Goal: Obtain resource: Download file/media

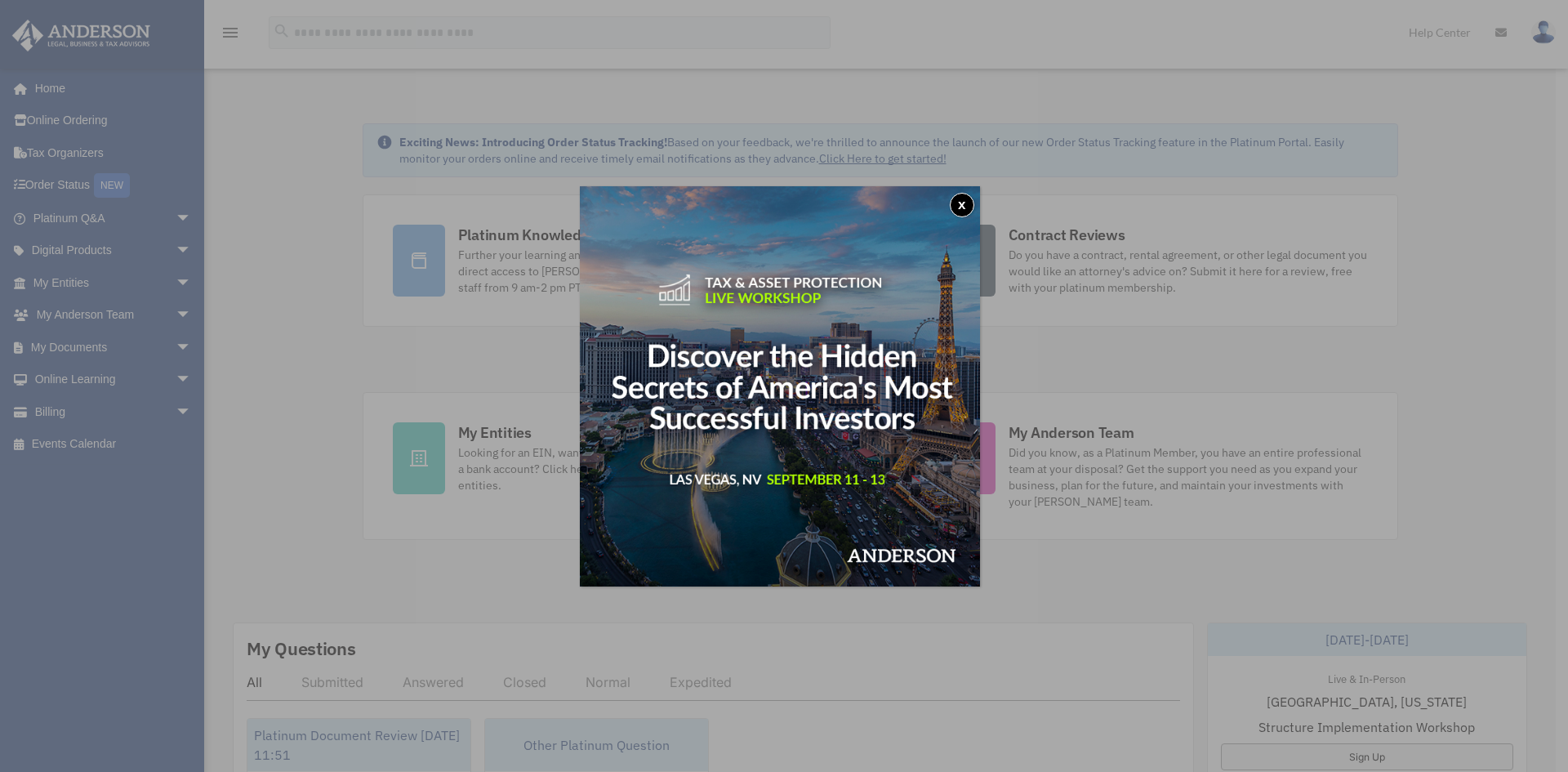
click at [954, 211] on img at bounding box center [779, 386] width 401 height 400
click at [969, 202] on button "x" at bounding box center [961, 204] width 24 height 24
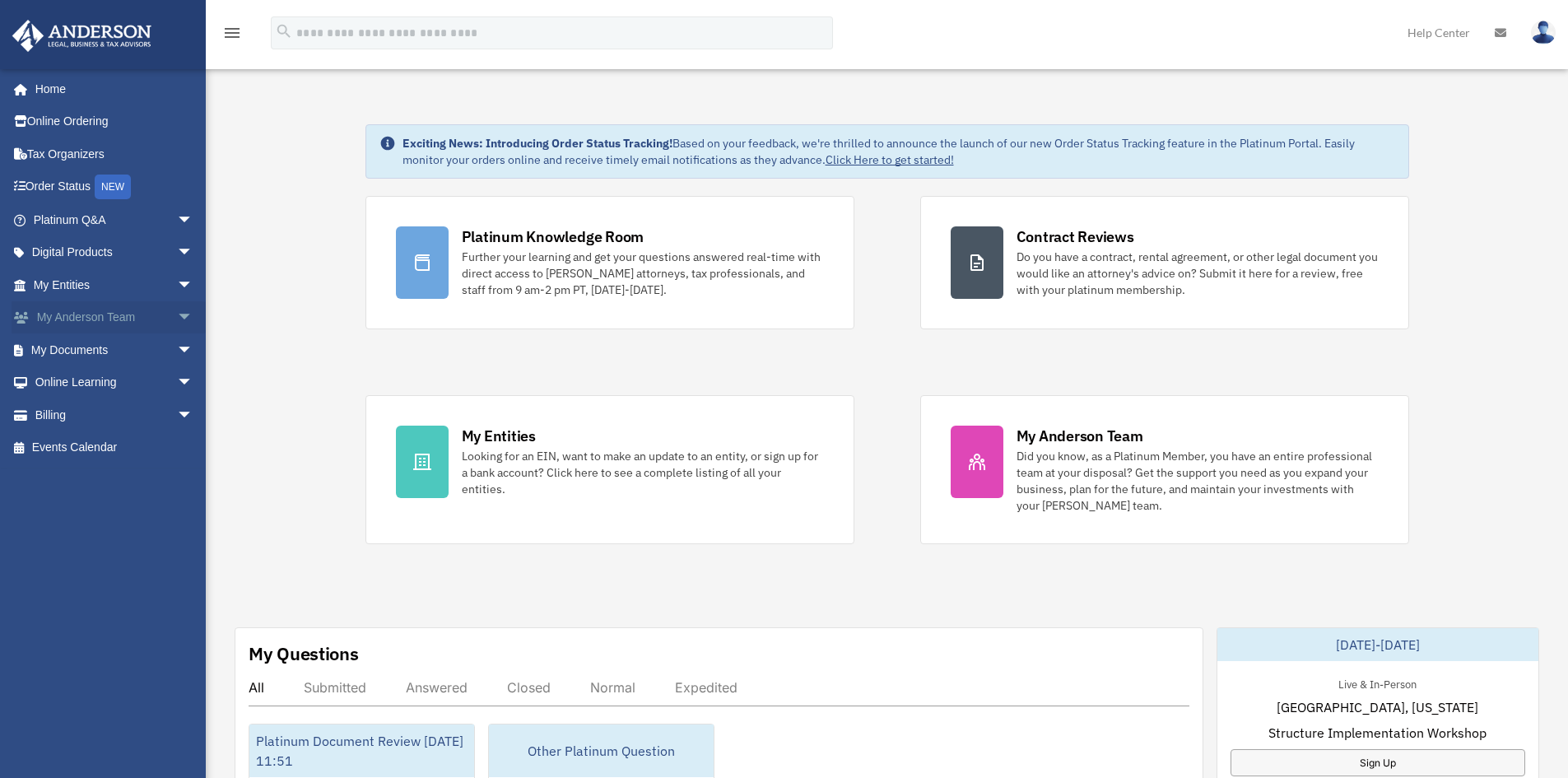
click at [149, 316] on link "My Anderson Team arrow_drop_down" at bounding box center [115, 317] width 207 height 33
click at [156, 345] on link "My Documents arrow_drop_down" at bounding box center [115, 350] width 207 height 33
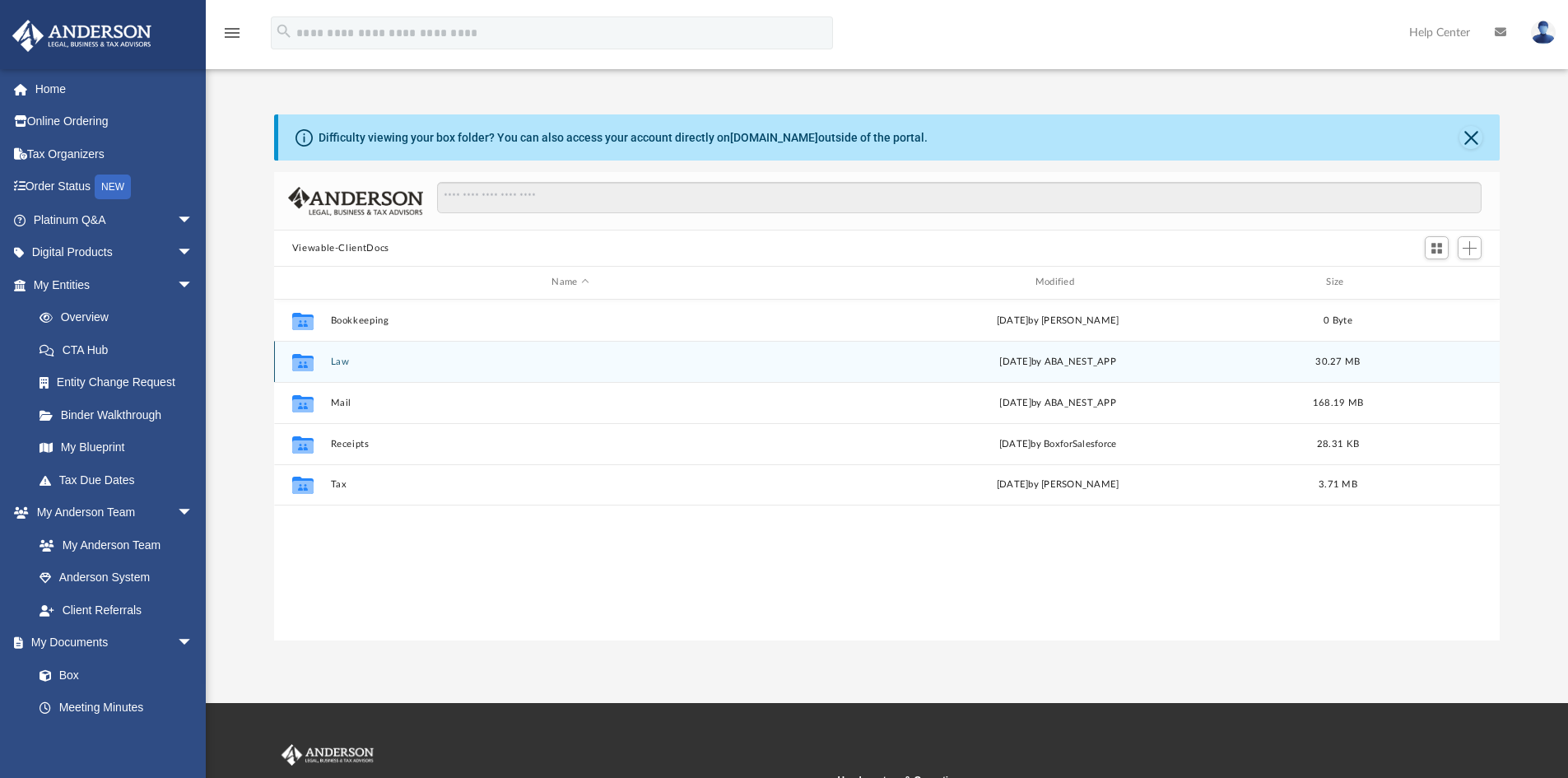
scroll to position [362, 1213]
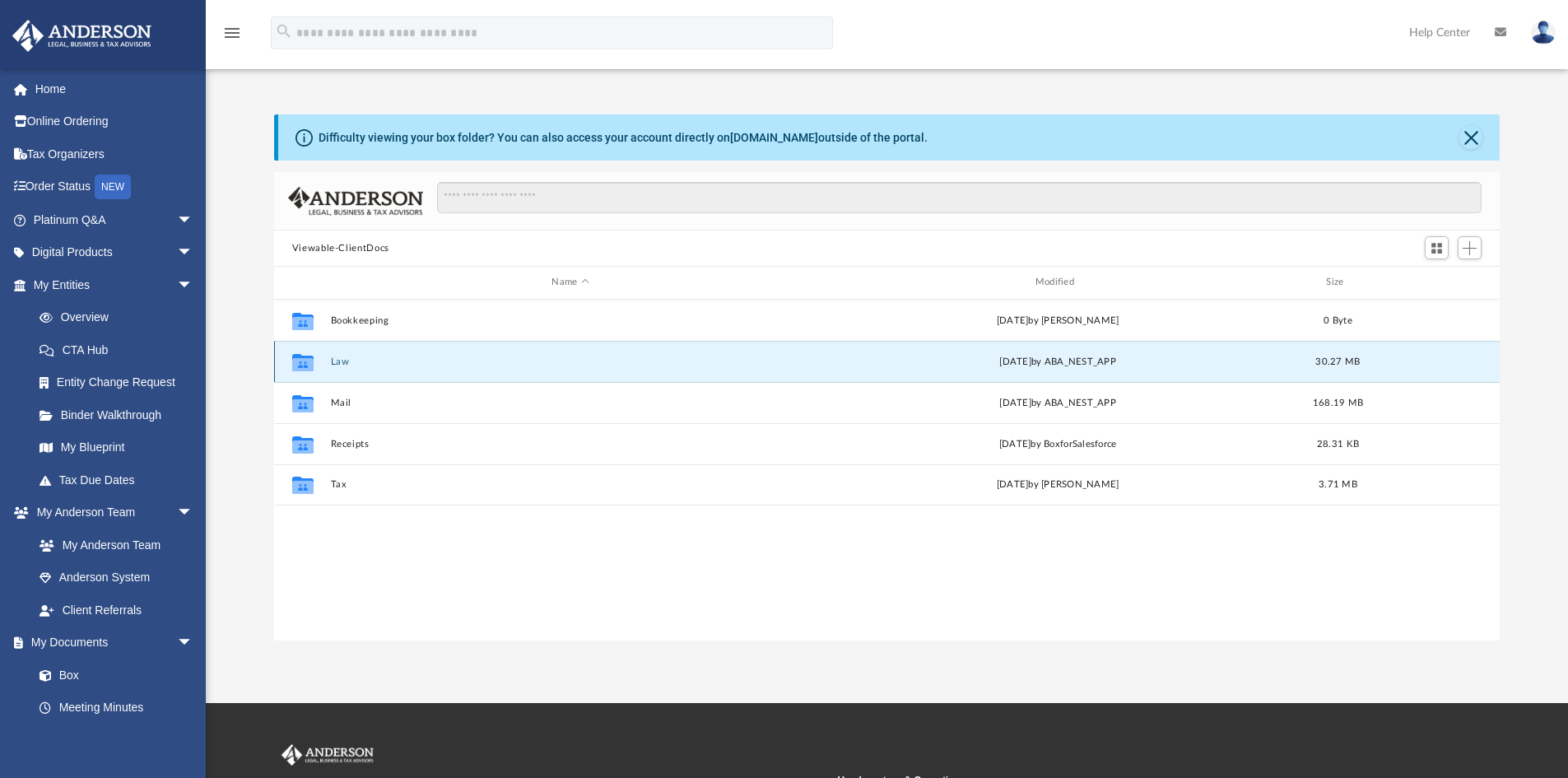
click at [346, 361] on button "Law" at bounding box center [570, 362] width 480 height 11
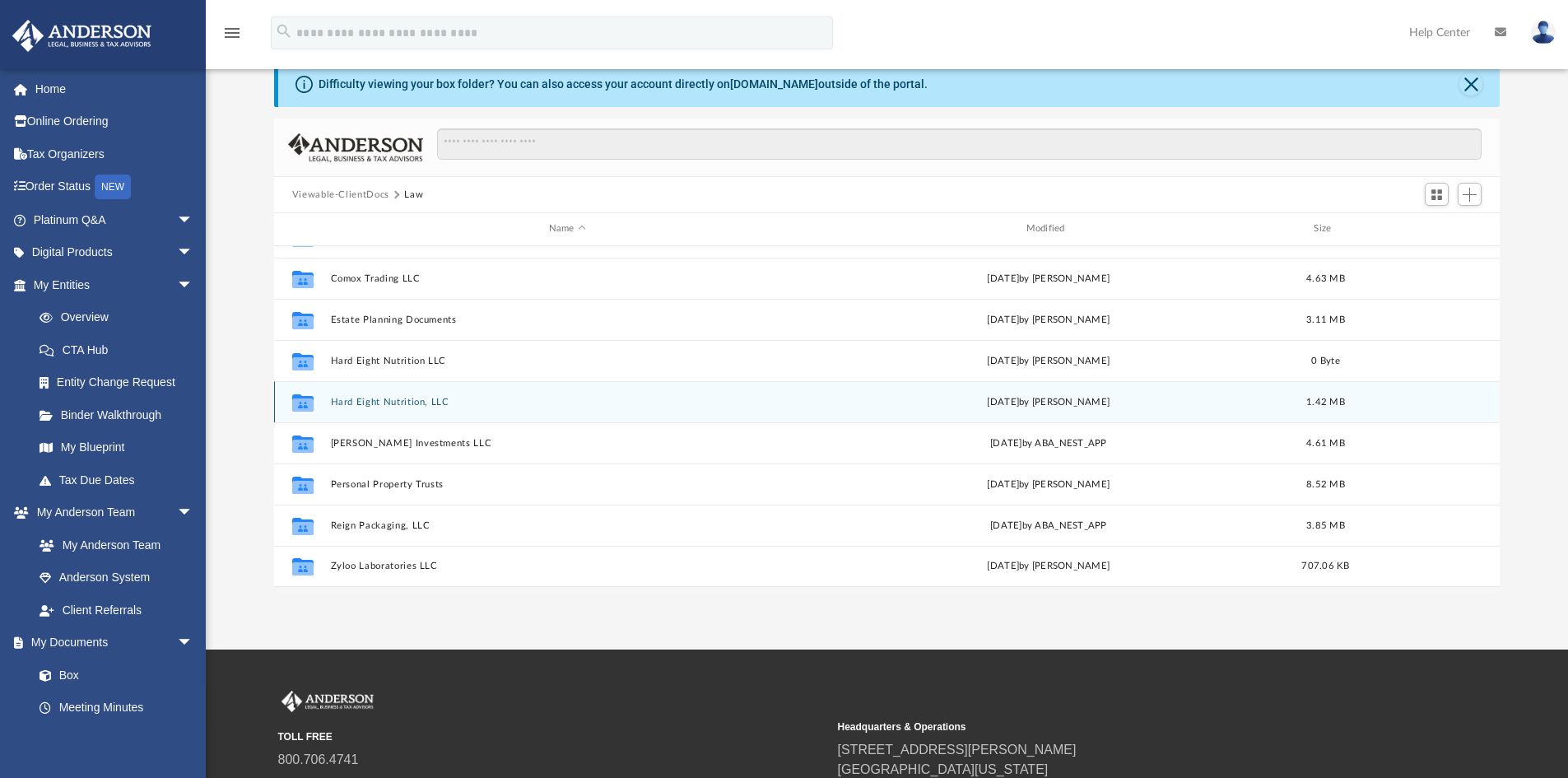
scroll to position [83, 0]
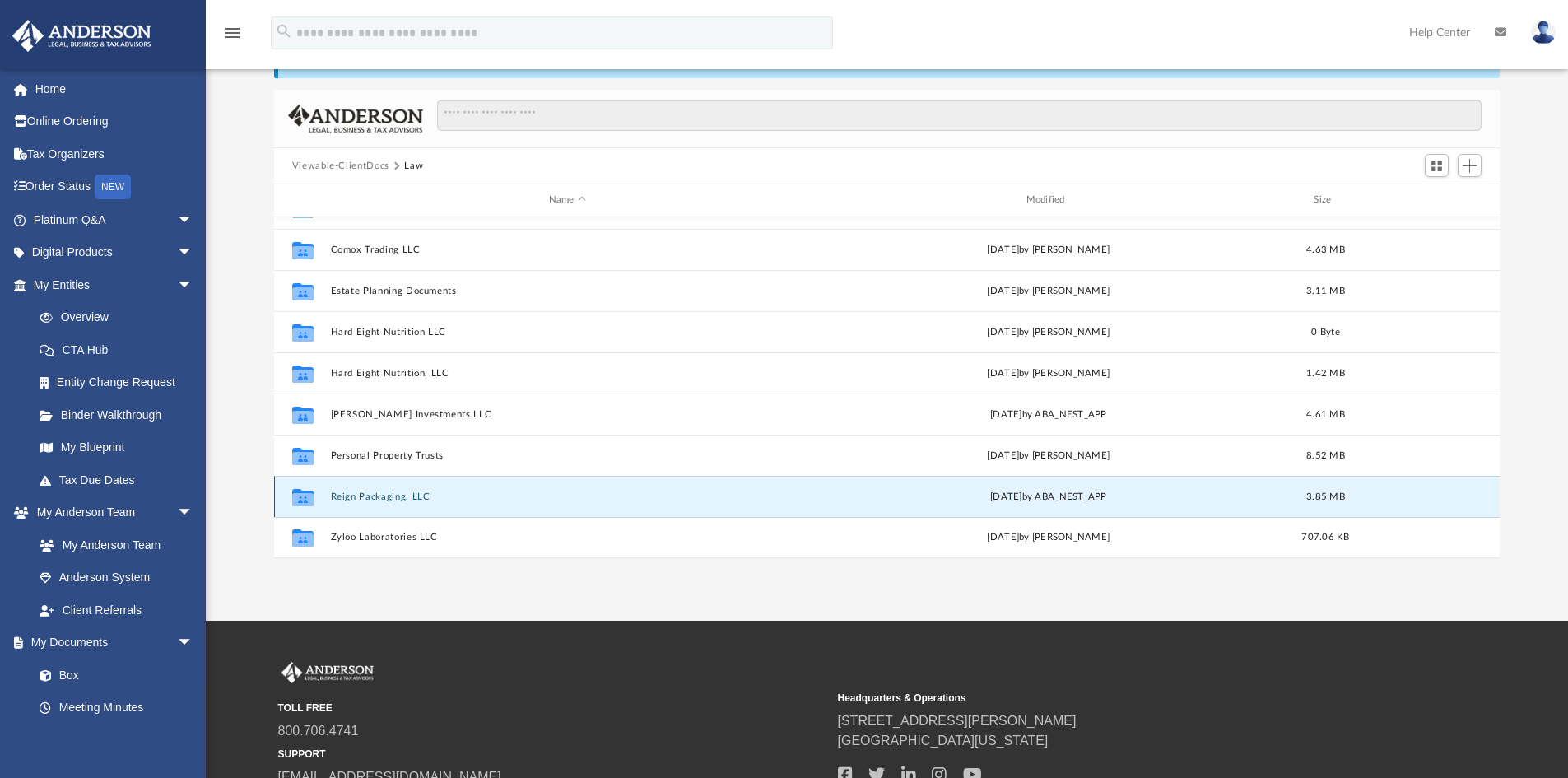
click at [360, 496] on button "Reign Packaging, LLC" at bounding box center [567, 497] width 474 height 11
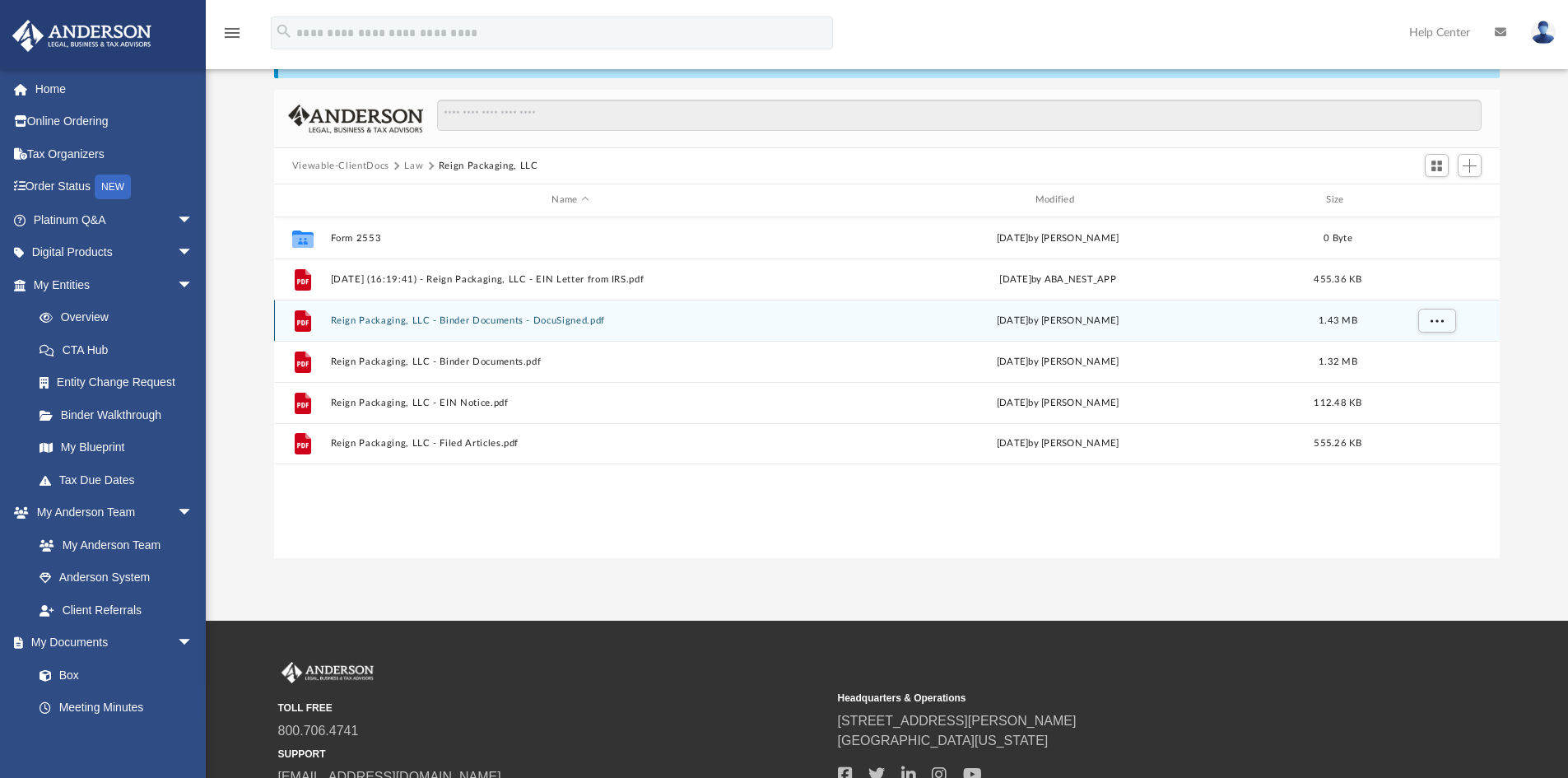
click at [528, 318] on button "Reign Packaging, LLC - Binder Documents - DocuSigned.pdf" at bounding box center [570, 321] width 480 height 11
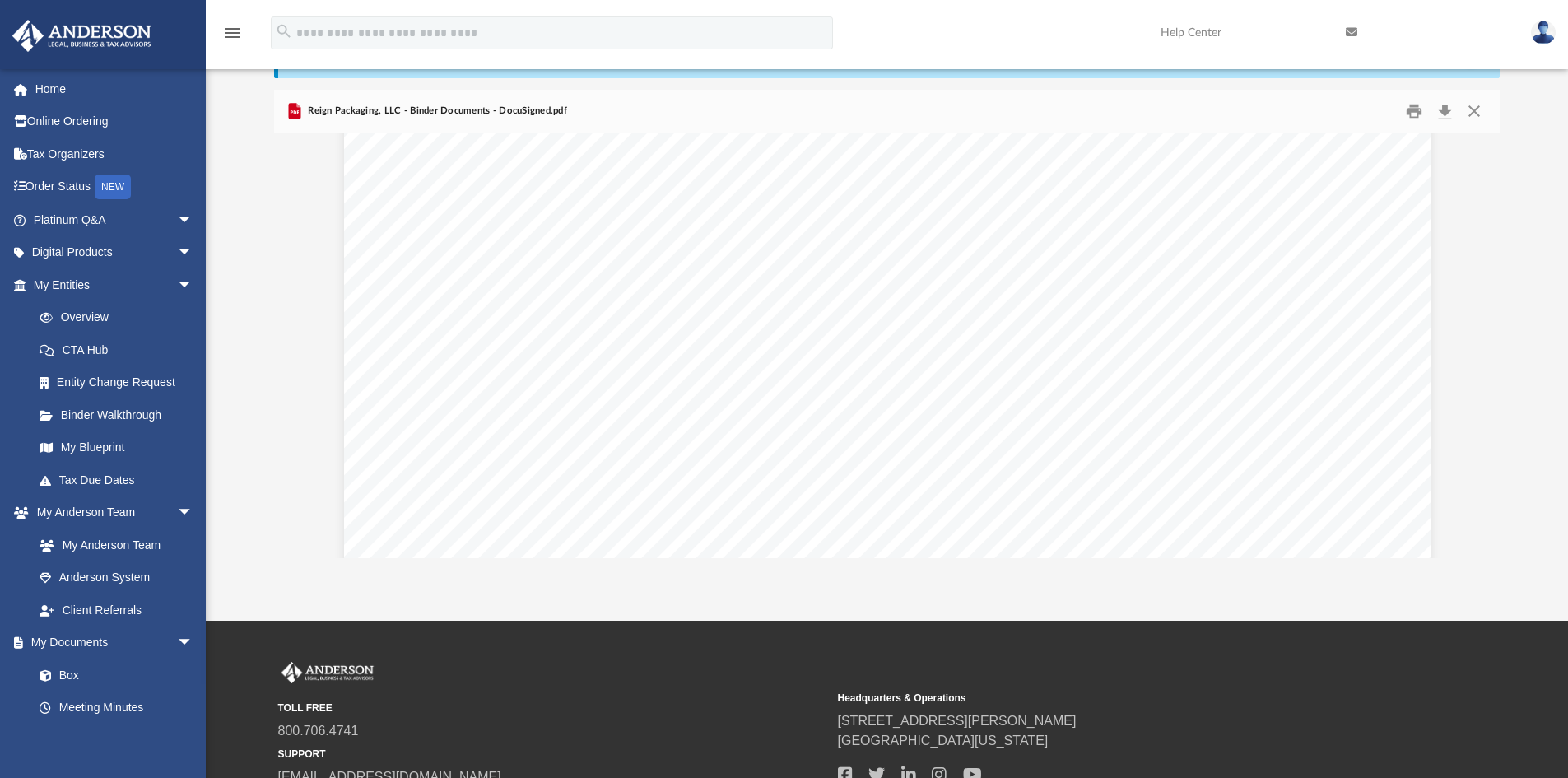
scroll to position [76837, 0]
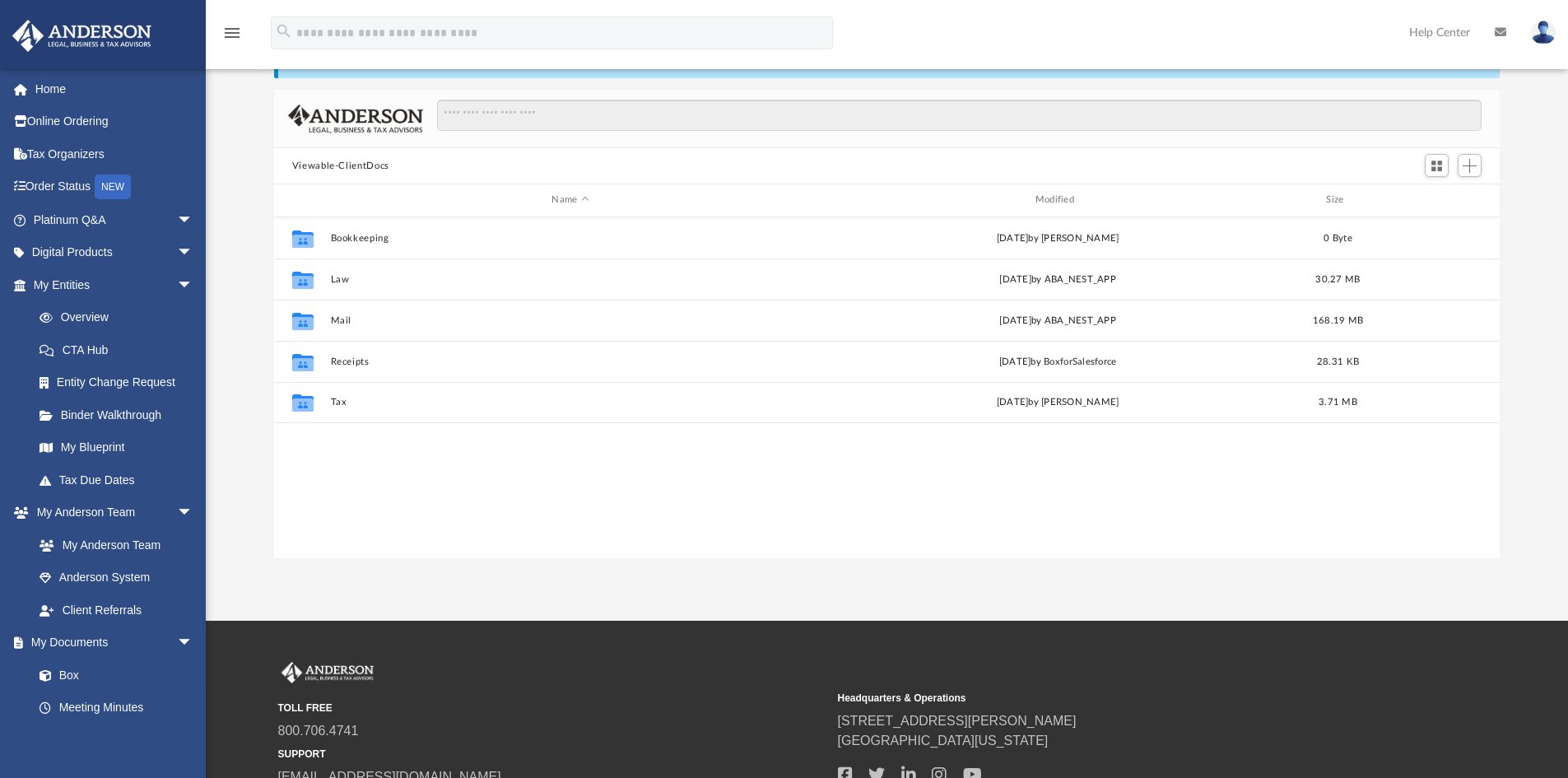
scroll to position [362, 1213]
click at [252, 417] on div "Difficulty viewing your box folder? You can also access your account directly o…" at bounding box center [887, 295] width 1362 height 526
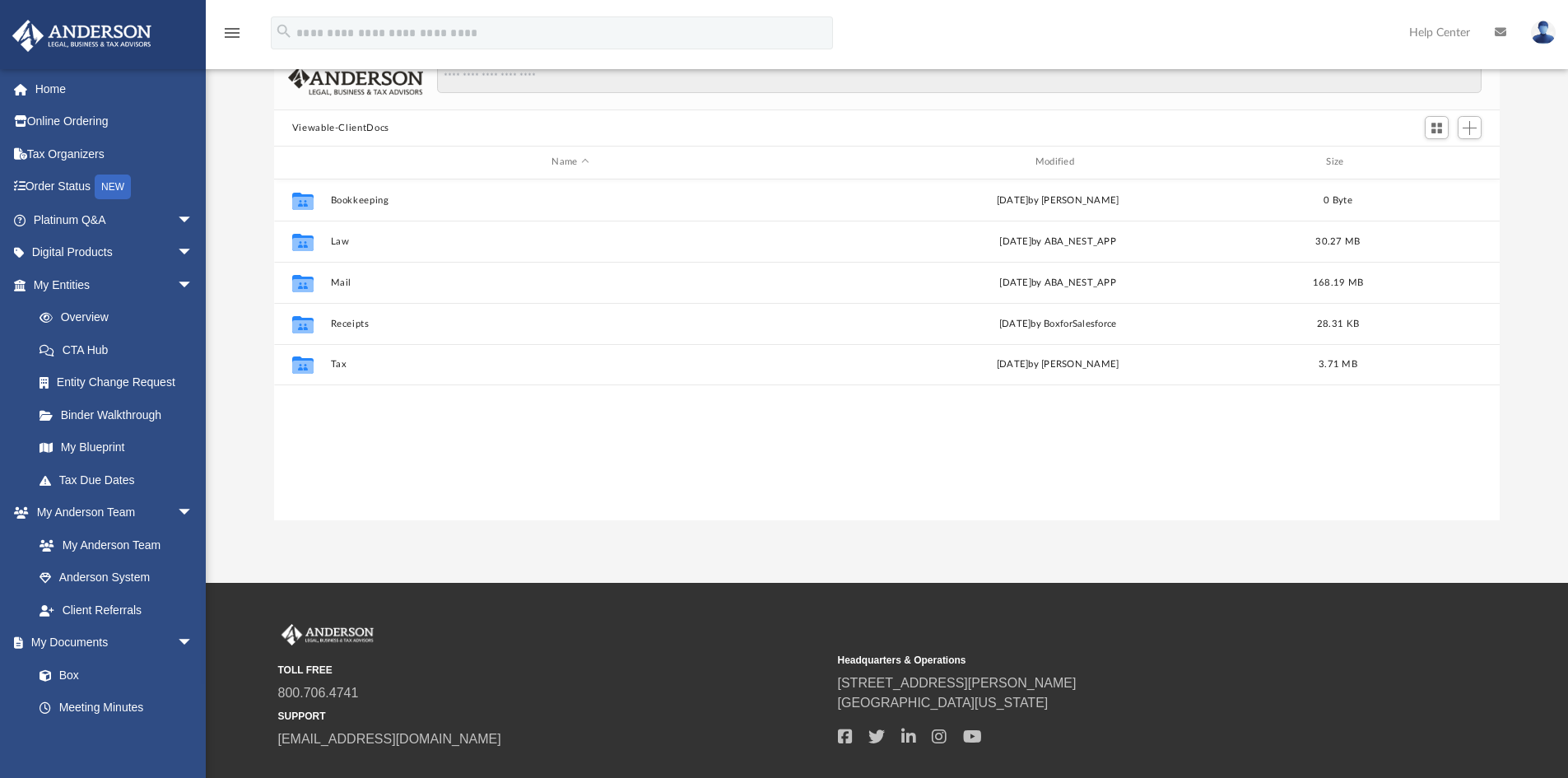
scroll to position [83, 0]
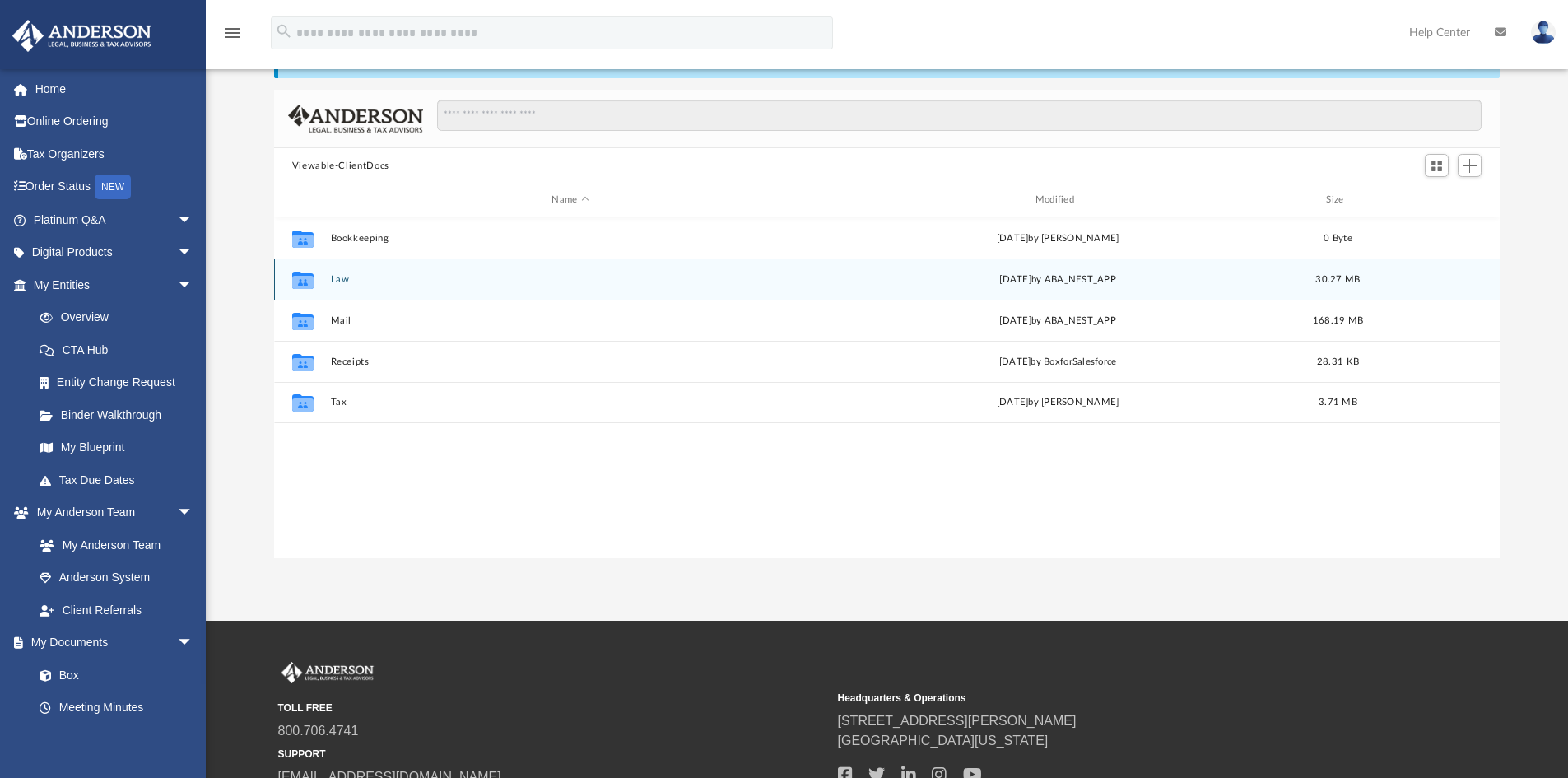
click at [338, 275] on button "Law" at bounding box center [570, 279] width 480 height 11
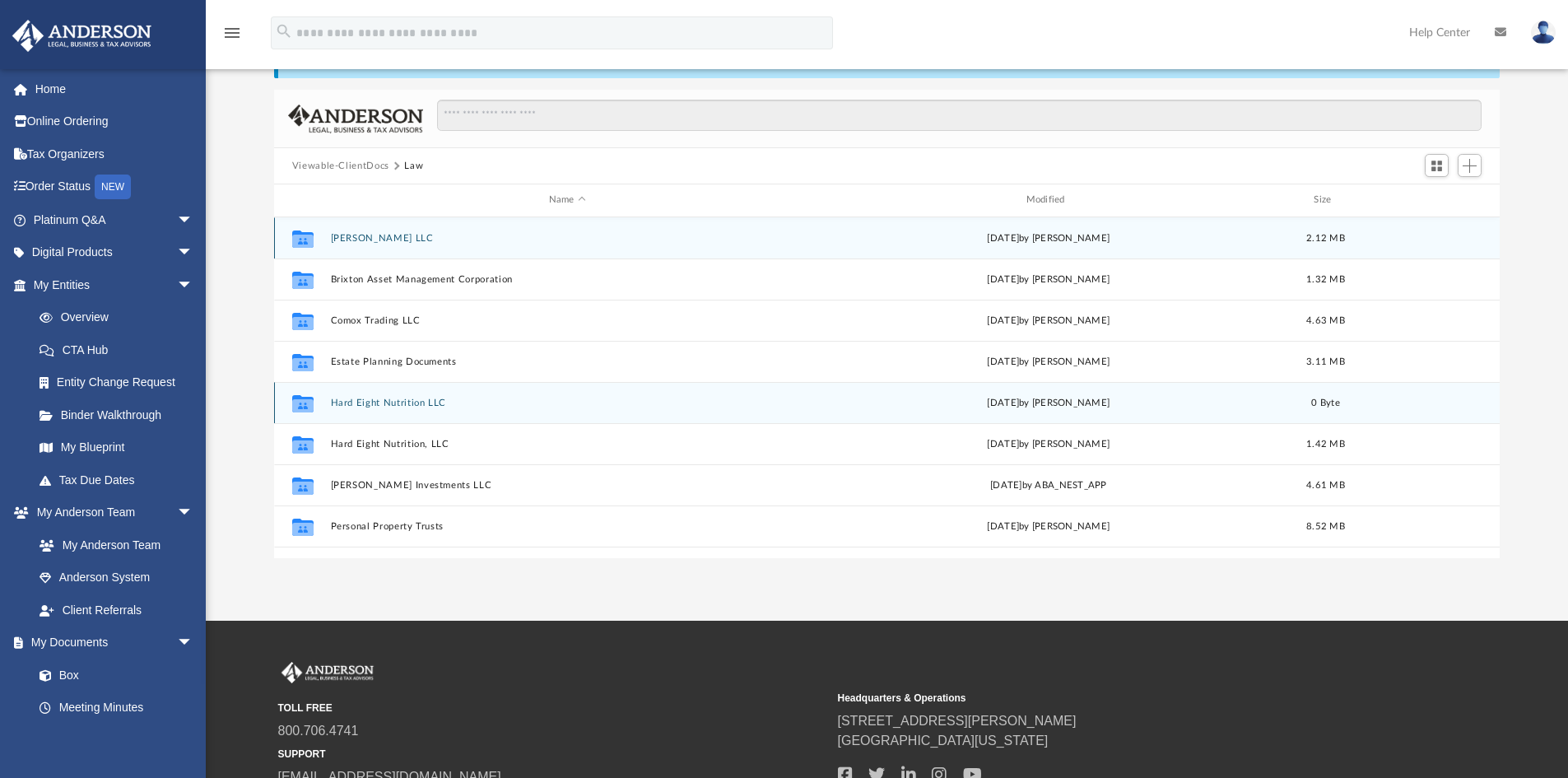
scroll to position [71, 0]
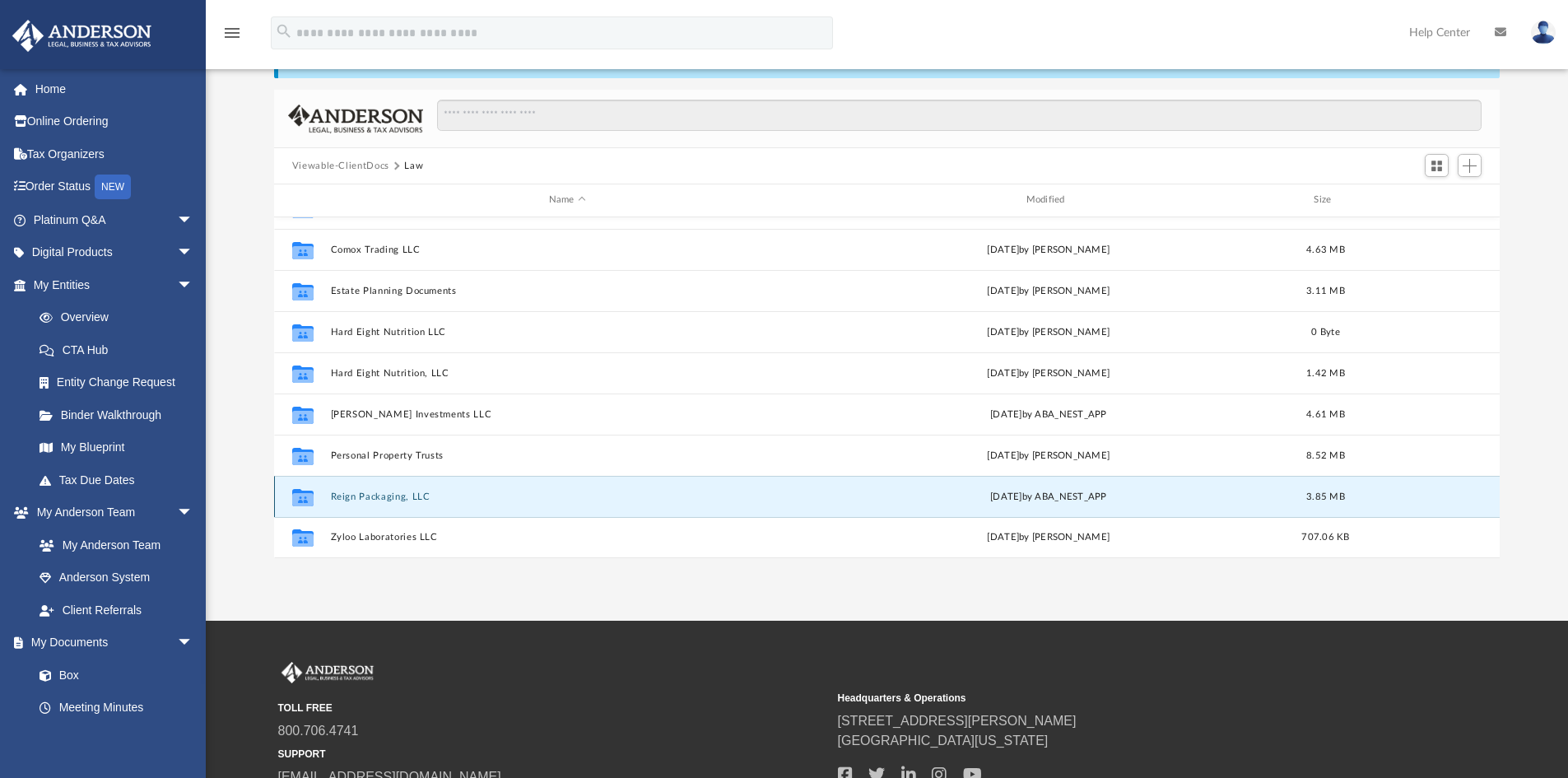
click at [395, 493] on button "Reign Packaging, LLC" at bounding box center [567, 497] width 474 height 11
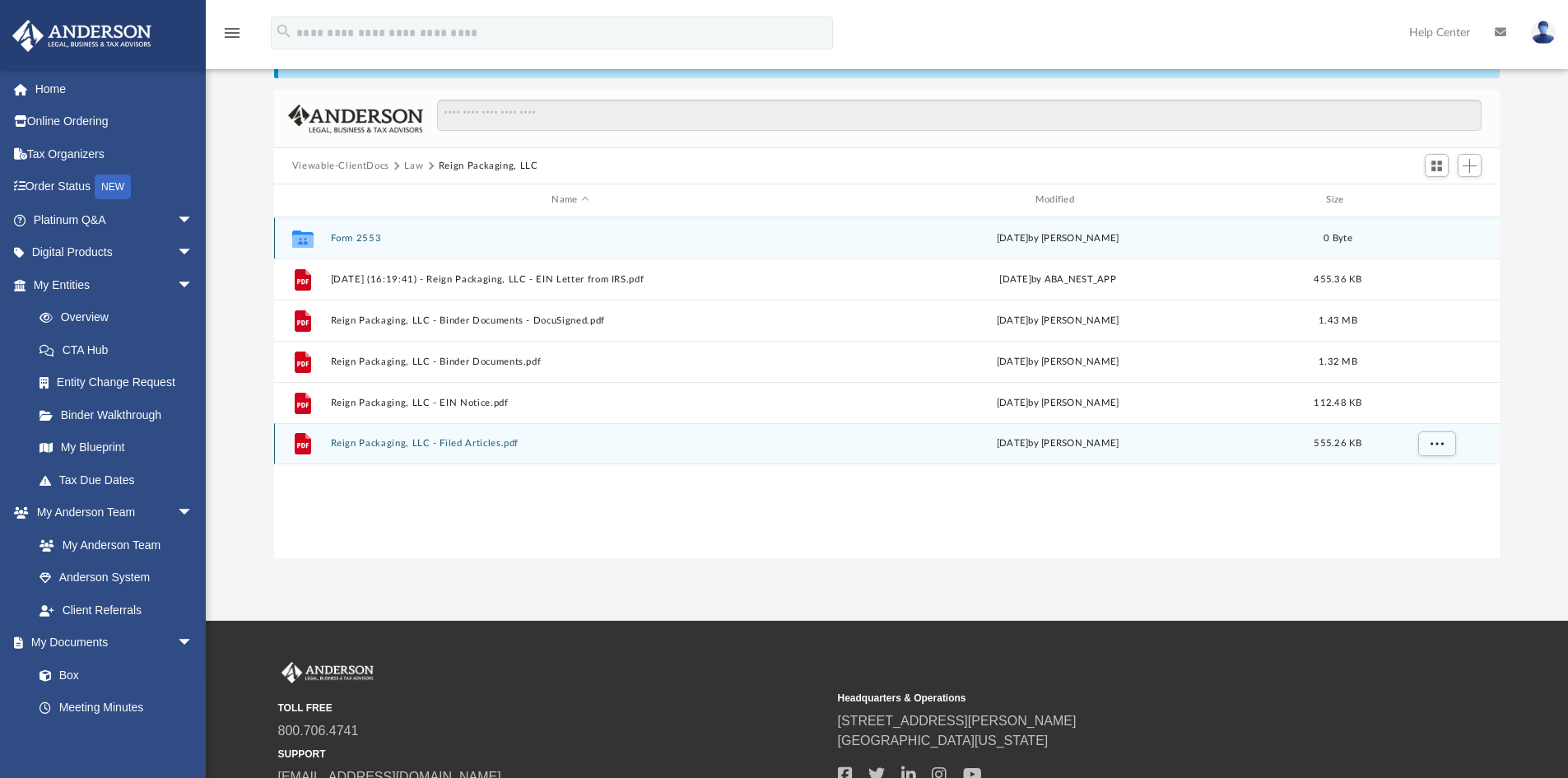
scroll to position [0, 0]
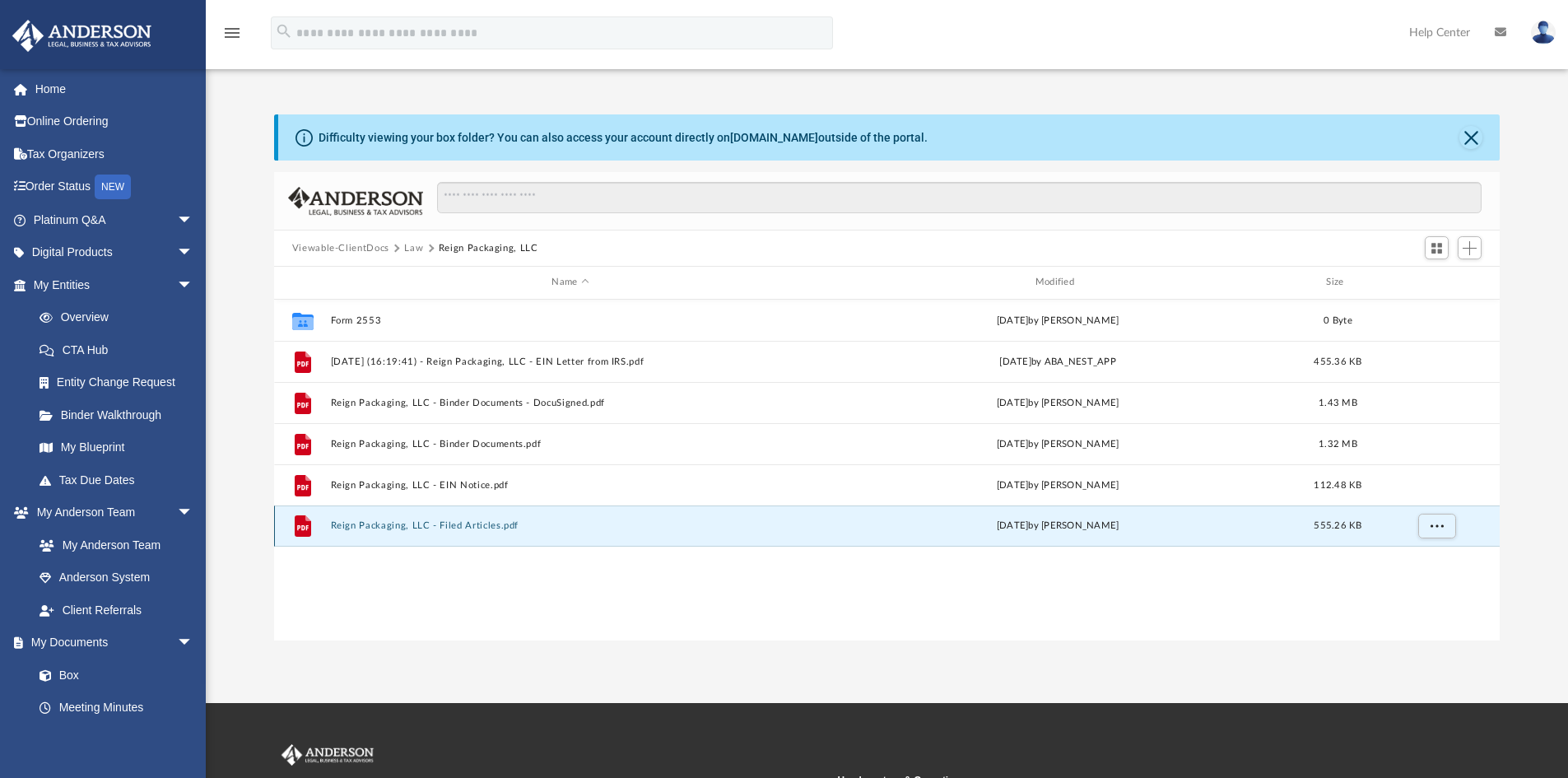
click at [491, 526] on button "Reign Packaging, LLC - Filed Articles.pdf" at bounding box center [570, 525] width 480 height 11
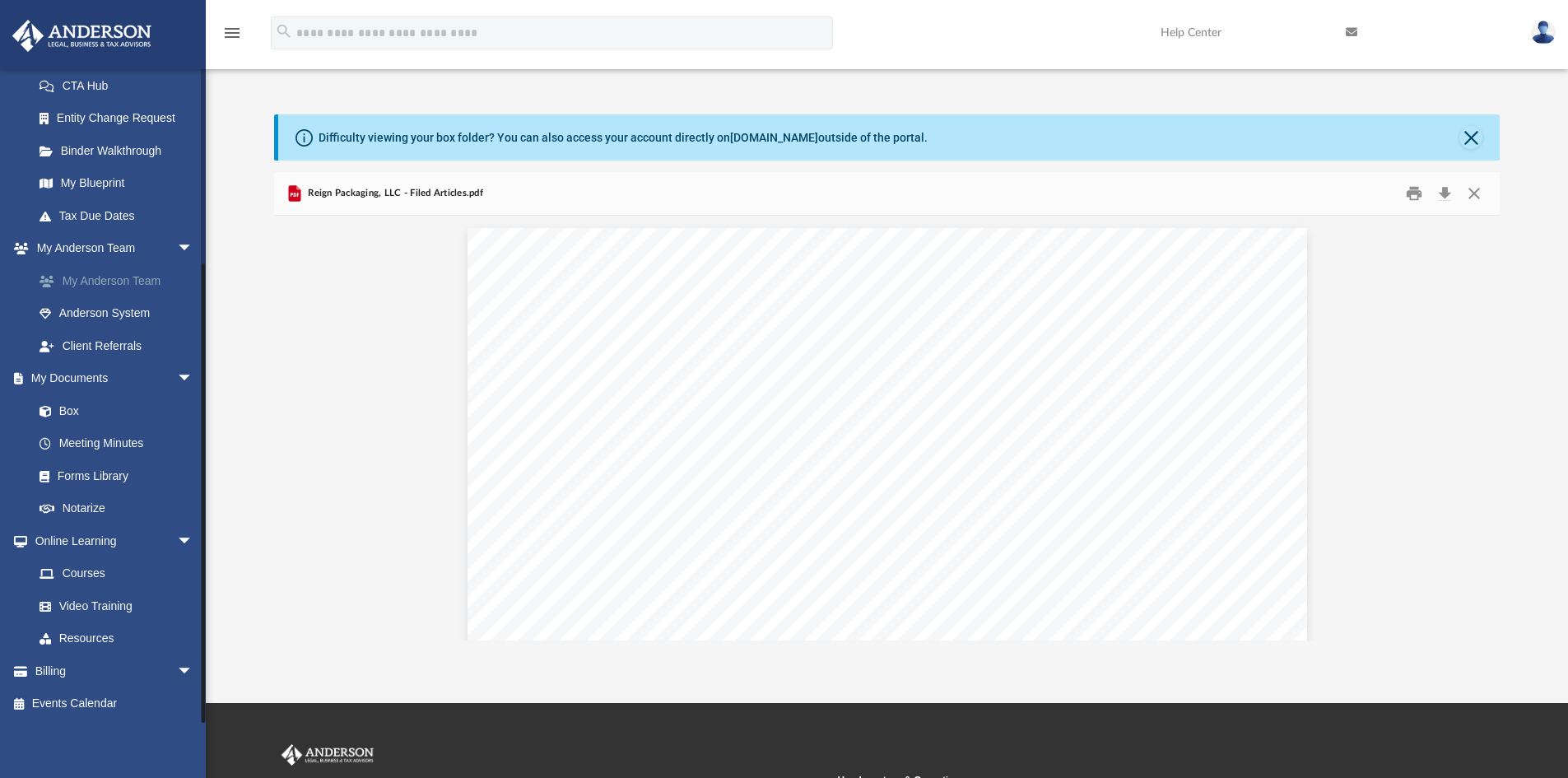
scroll to position [265, 0]
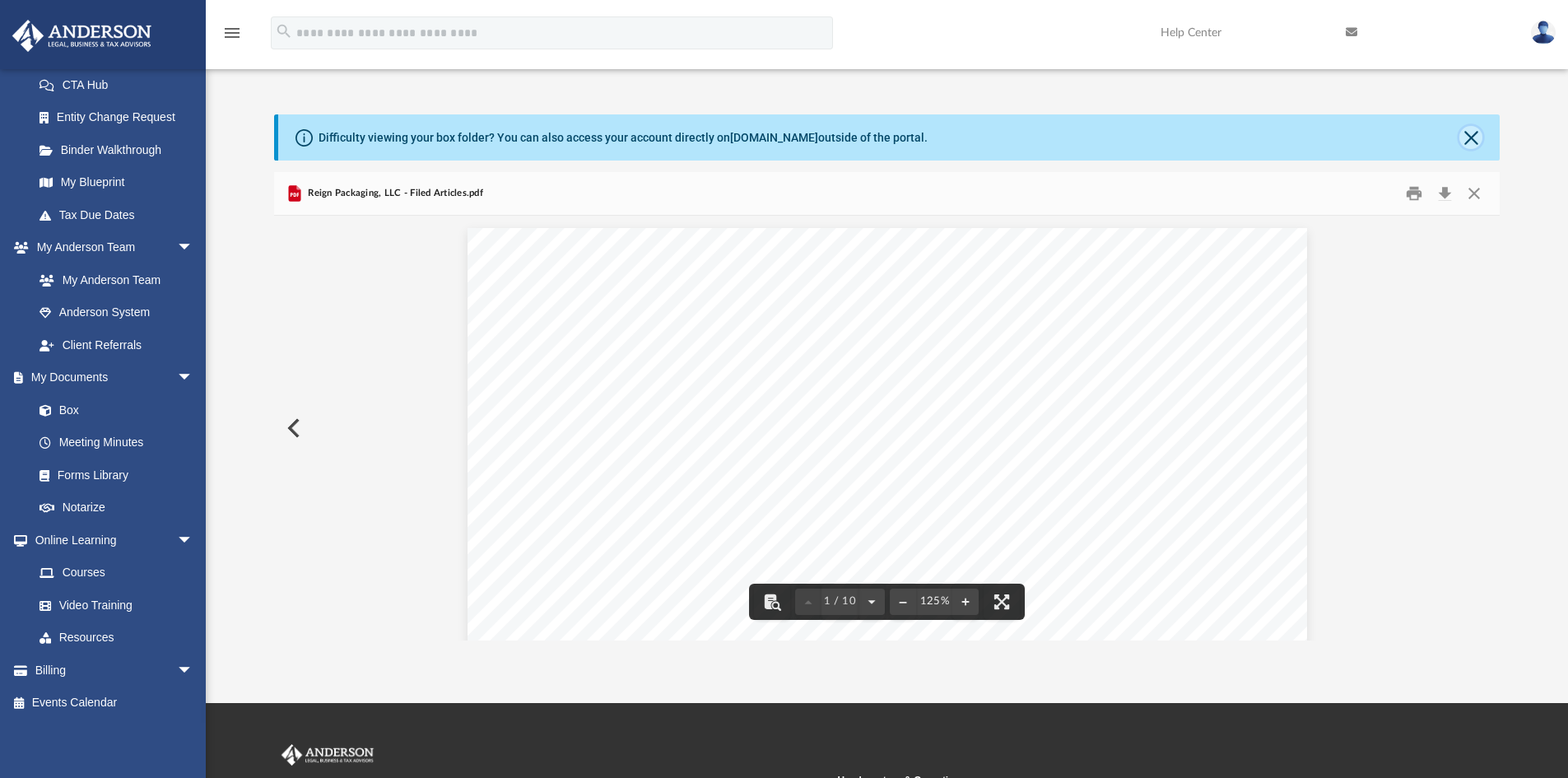
click at [1477, 136] on button "Close" at bounding box center [1470, 137] width 23 height 23
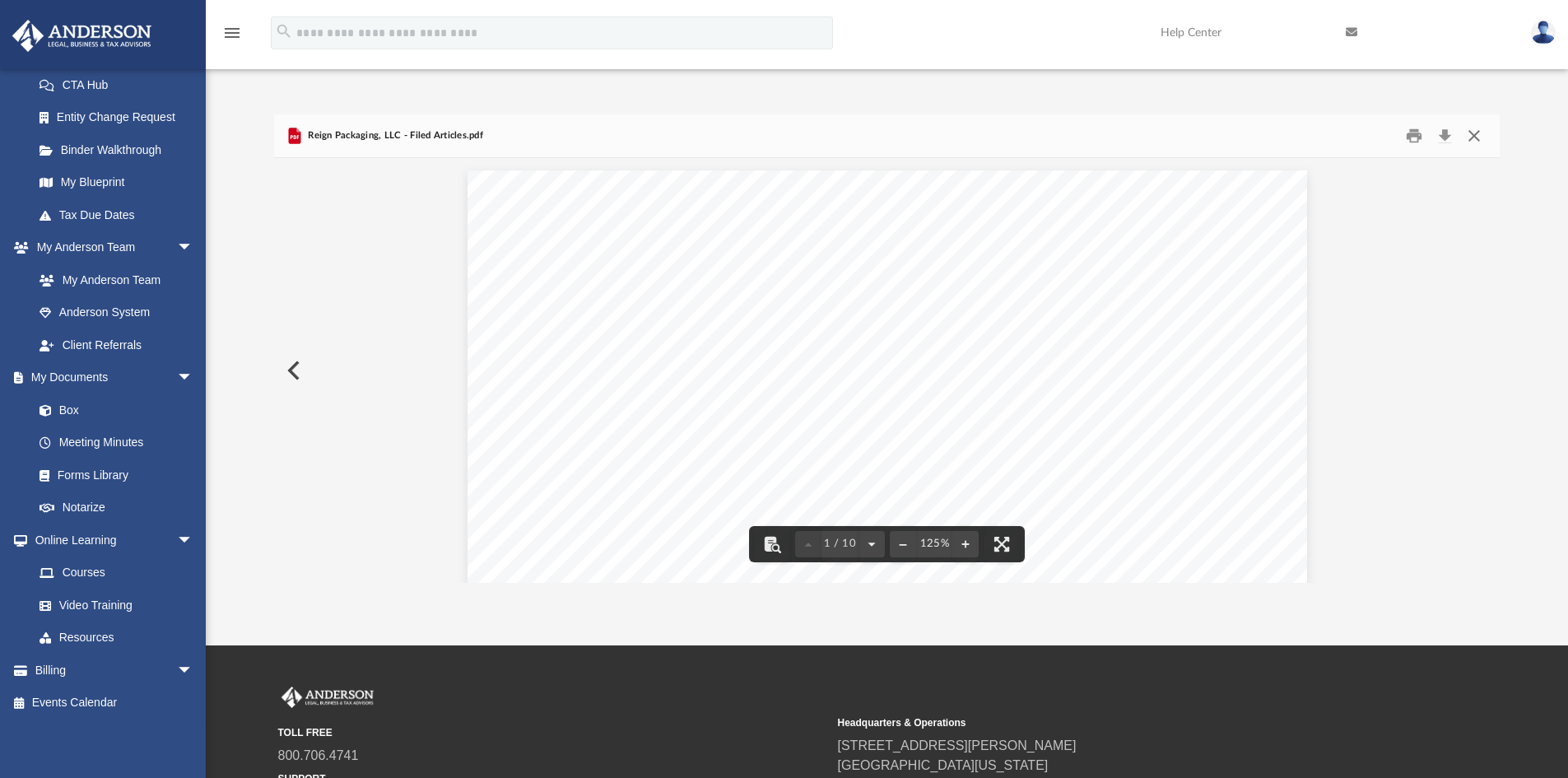
click at [1470, 130] on button "Close" at bounding box center [1474, 136] width 30 height 25
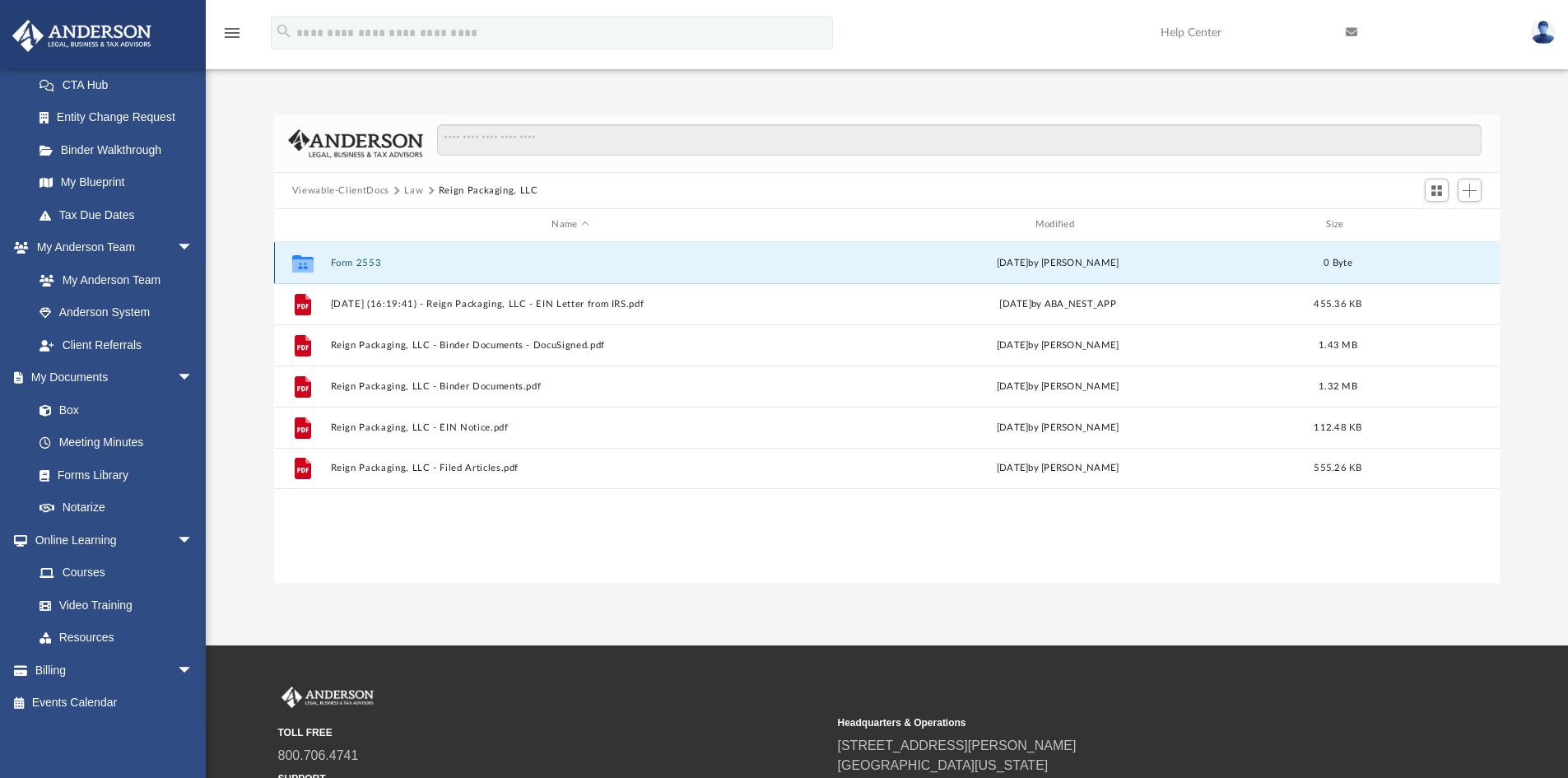
click at [360, 260] on button "Form 2553" at bounding box center [570, 263] width 480 height 11
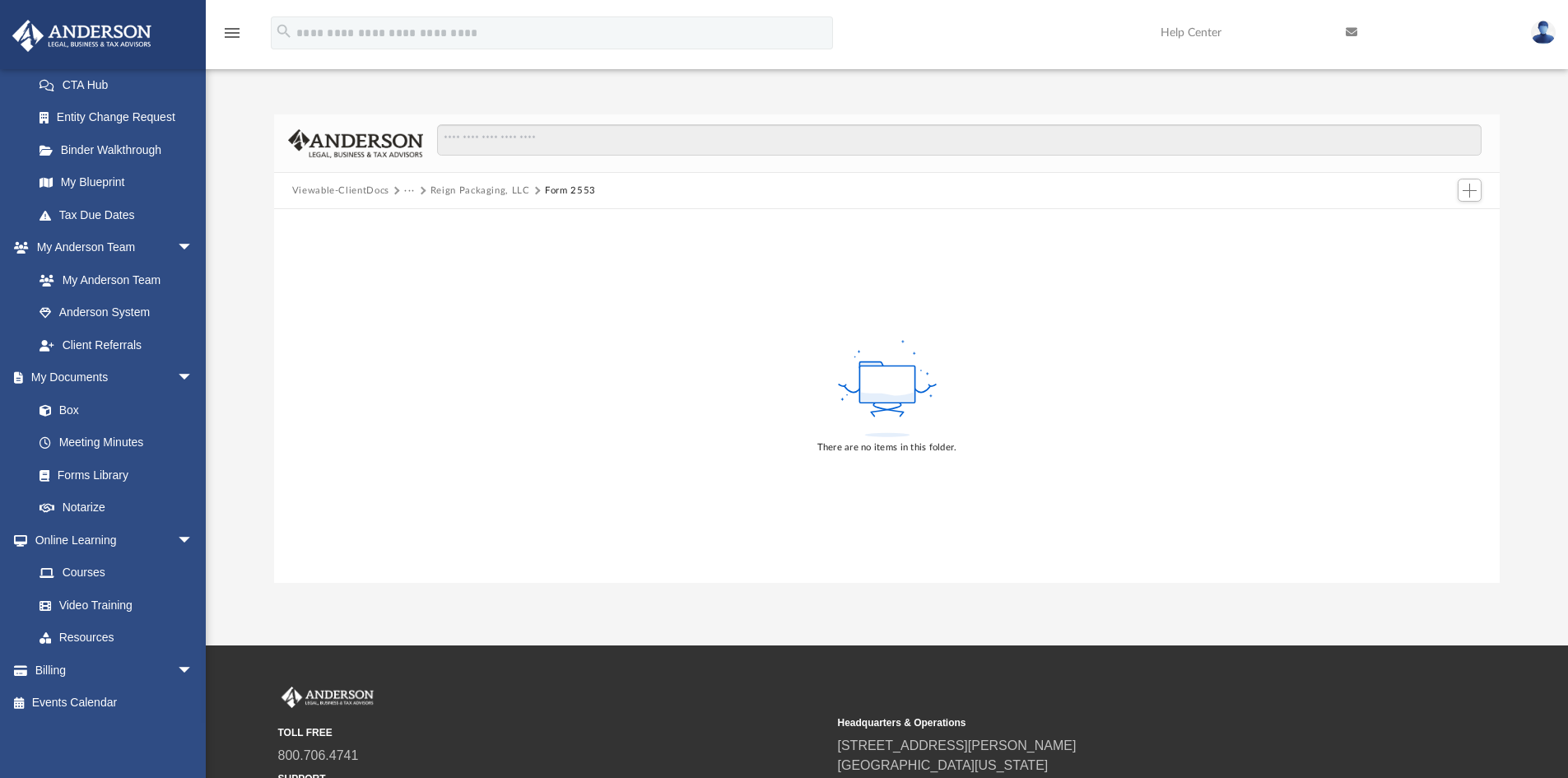
click at [459, 192] on button "Reign Packaging, LLC" at bounding box center [481, 190] width 100 height 15
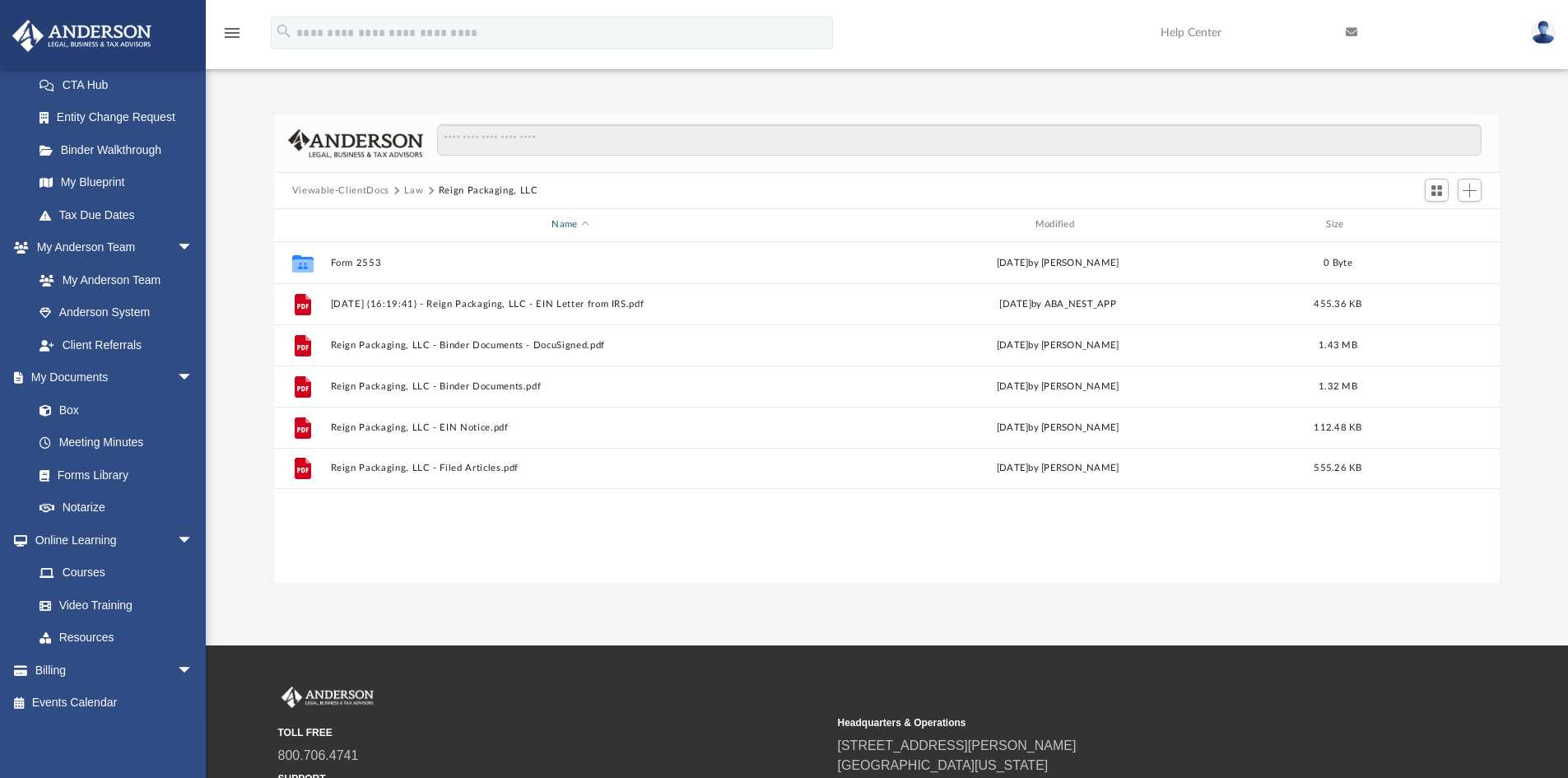
scroll to position [362, 1213]
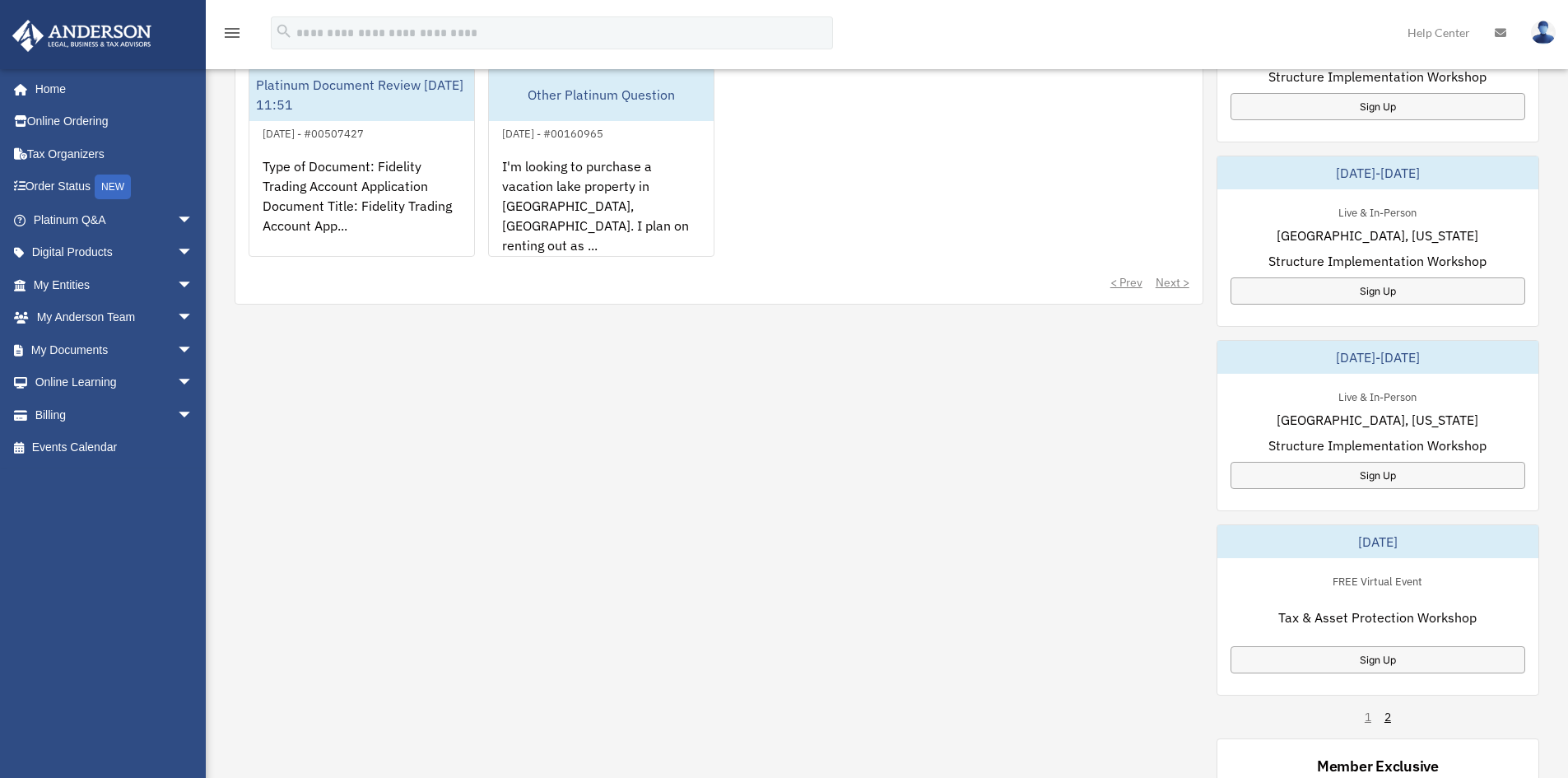
scroll to position [658, 0]
click at [144, 342] on link "My Documents arrow_drop_down" at bounding box center [115, 350] width 207 height 33
click at [177, 347] on span "arrow_drop_down" at bounding box center [193, 350] width 33 height 34
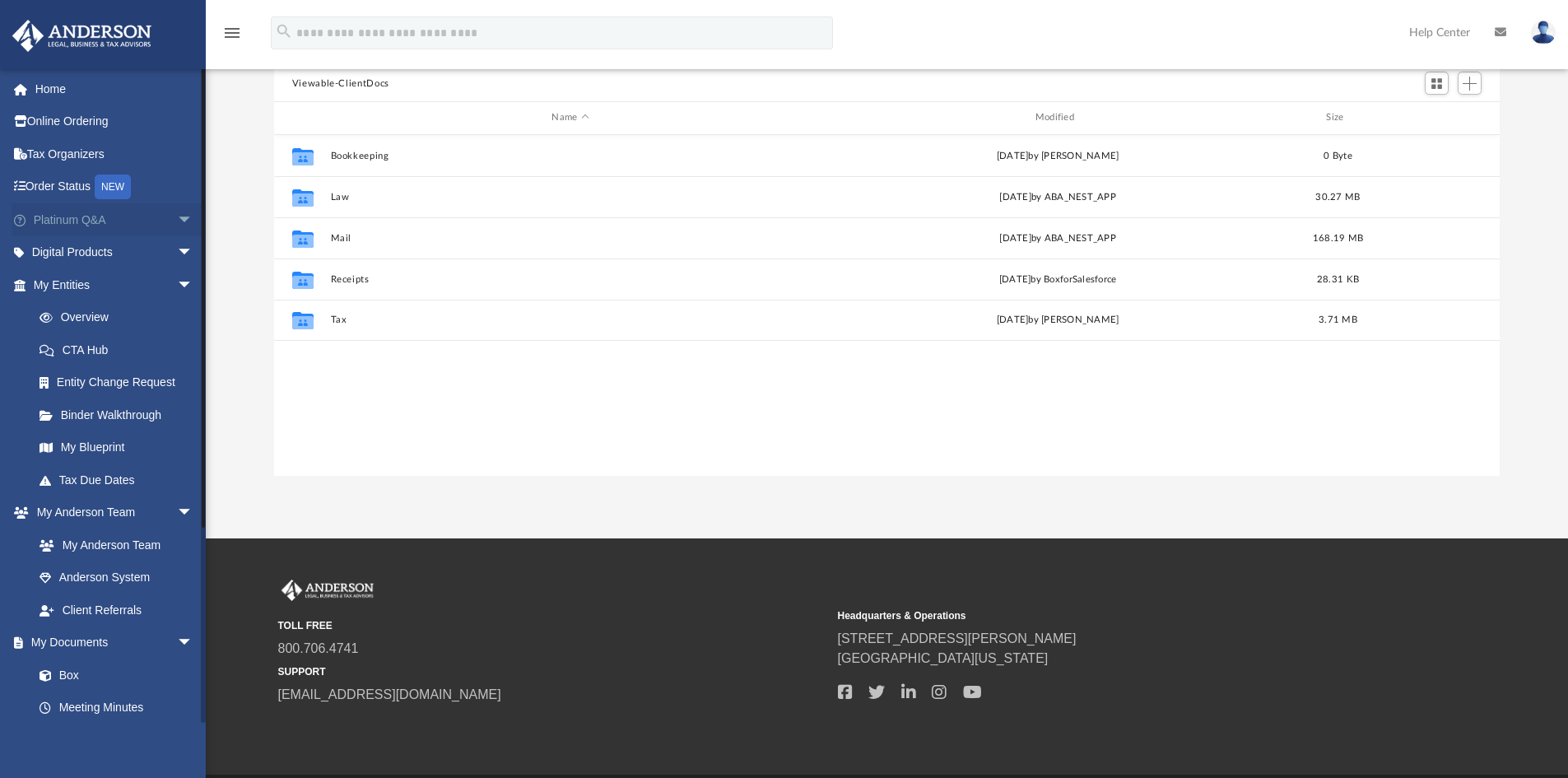
click at [177, 222] on span "arrow_drop_down" at bounding box center [193, 219] width 33 height 34
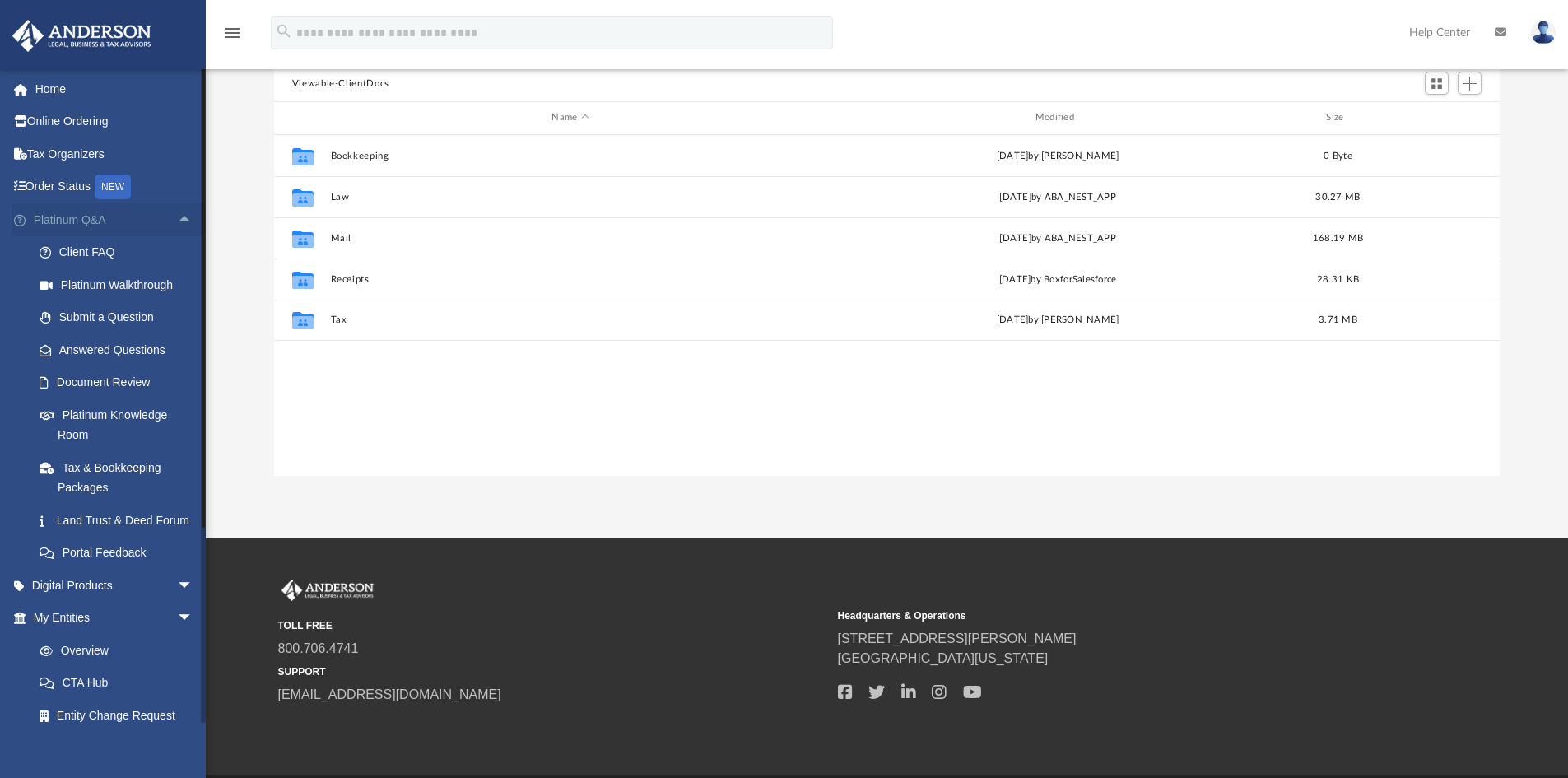
click at [177, 222] on span "arrow_drop_up" at bounding box center [193, 219] width 33 height 34
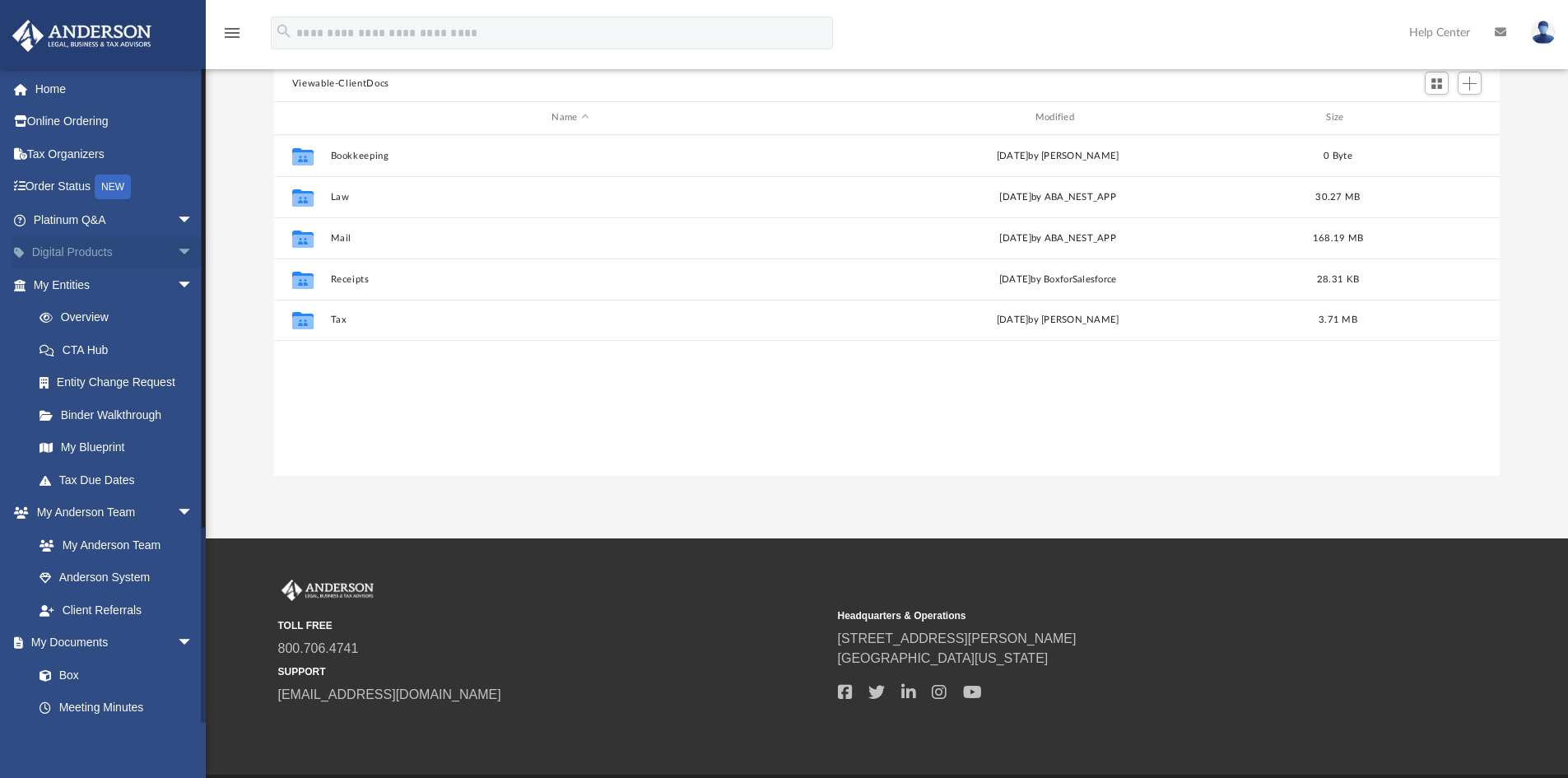
click at [180, 249] on span "arrow_drop_down" at bounding box center [193, 252] width 33 height 34
click at [180, 249] on span "arrow_drop_up" at bounding box center [193, 252] width 33 height 34
click at [177, 278] on span "arrow_drop_down" at bounding box center [193, 285] width 33 height 34
click at [177, 278] on span "arrow_drop_up" at bounding box center [193, 285] width 33 height 34
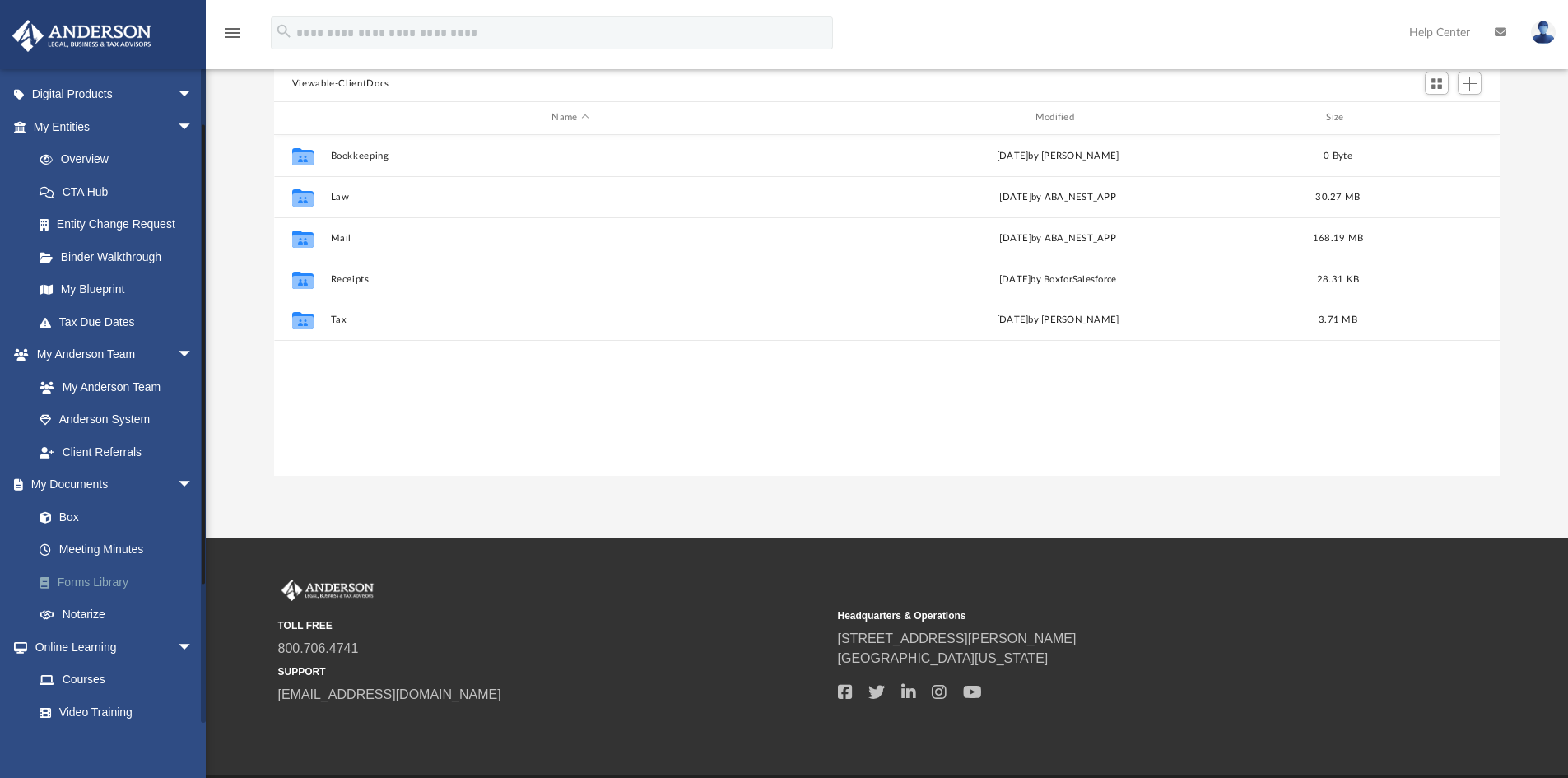
scroll to position [164, 0]
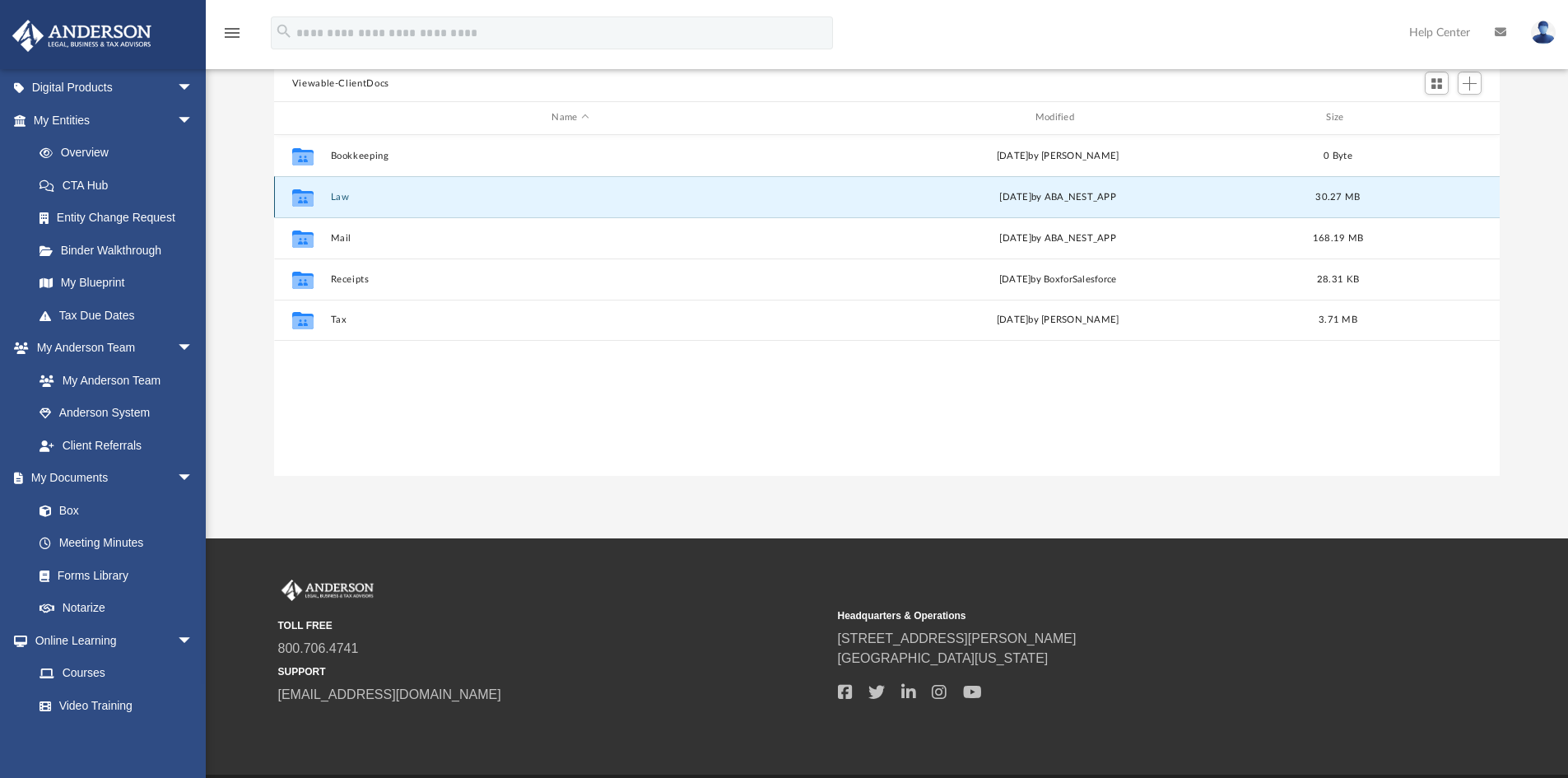
click at [348, 191] on button "Law" at bounding box center [570, 197] width 480 height 11
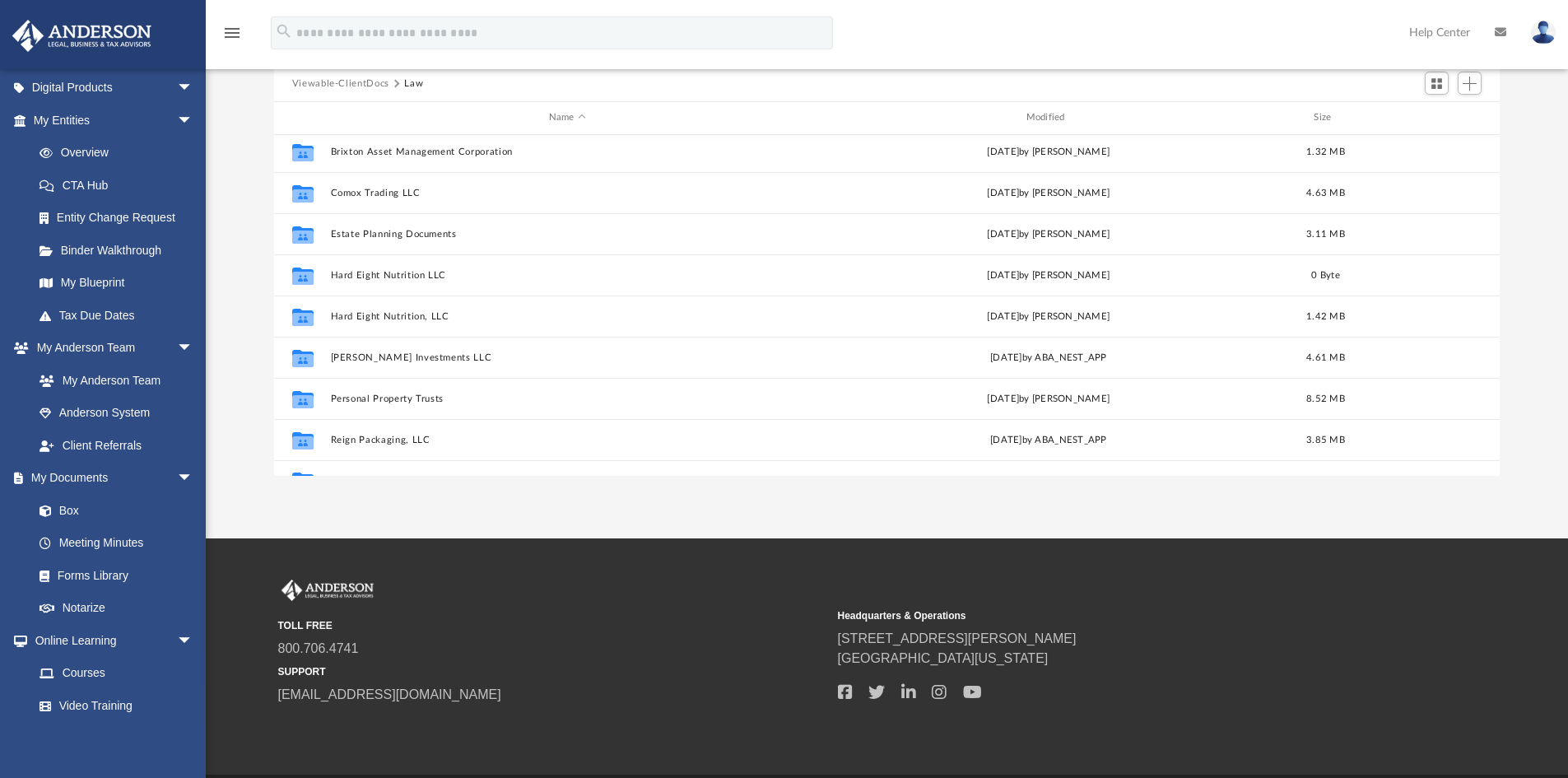
scroll to position [71, 0]
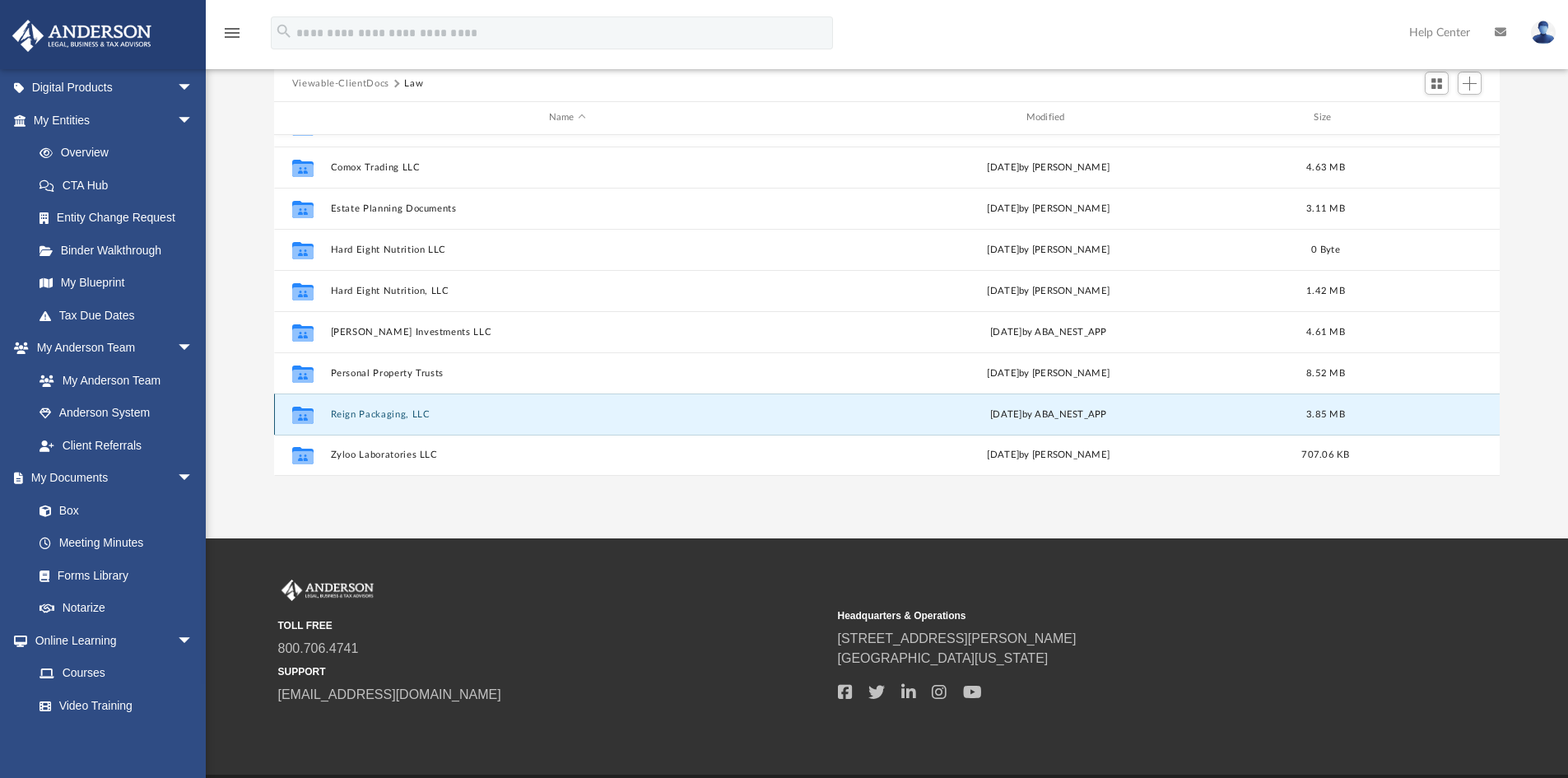
click at [395, 413] on button "Reign Packaging, LLC" at bounding box center [567, 414] width 474 height 11
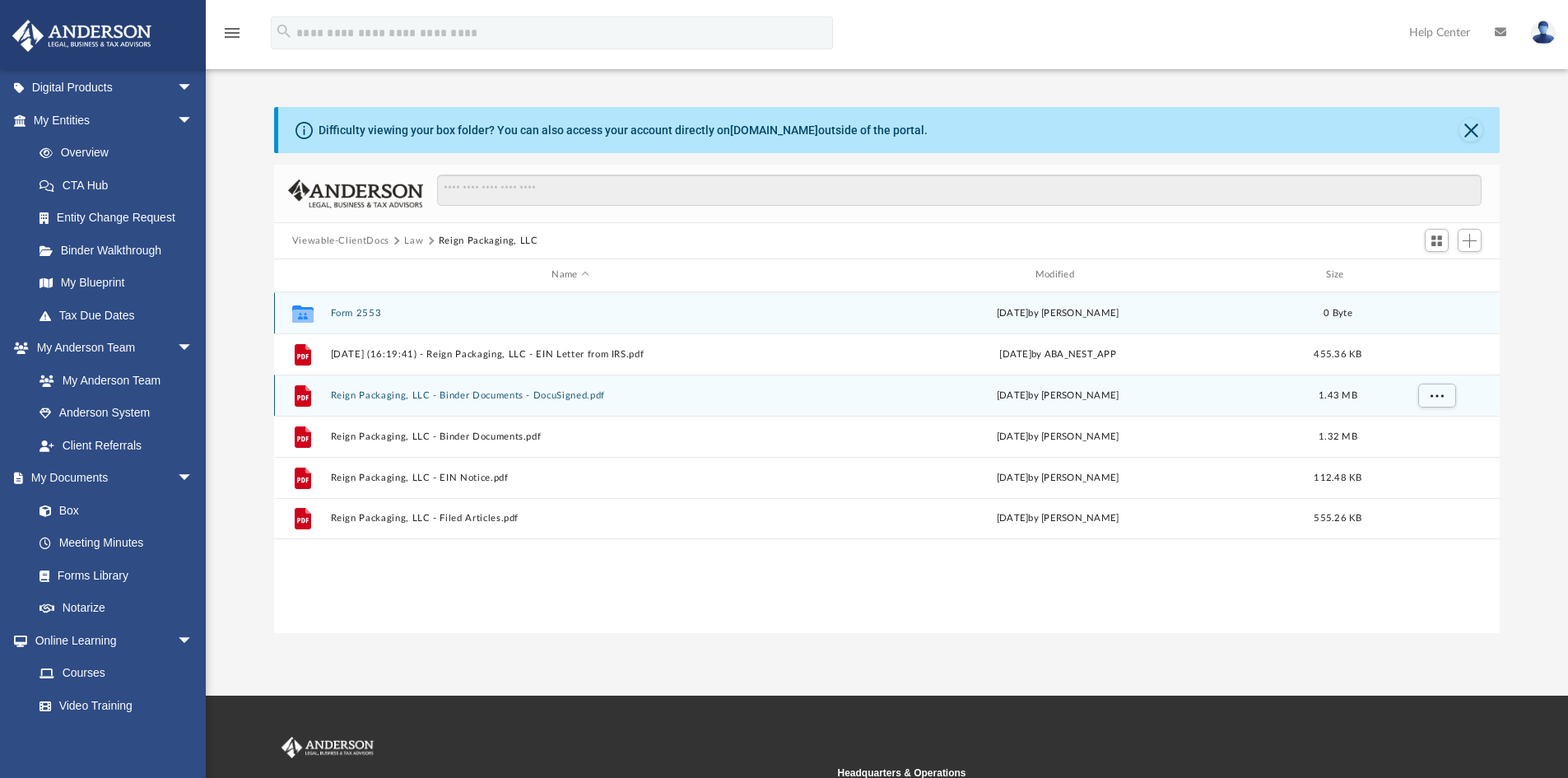
scroll to position [0, 0]
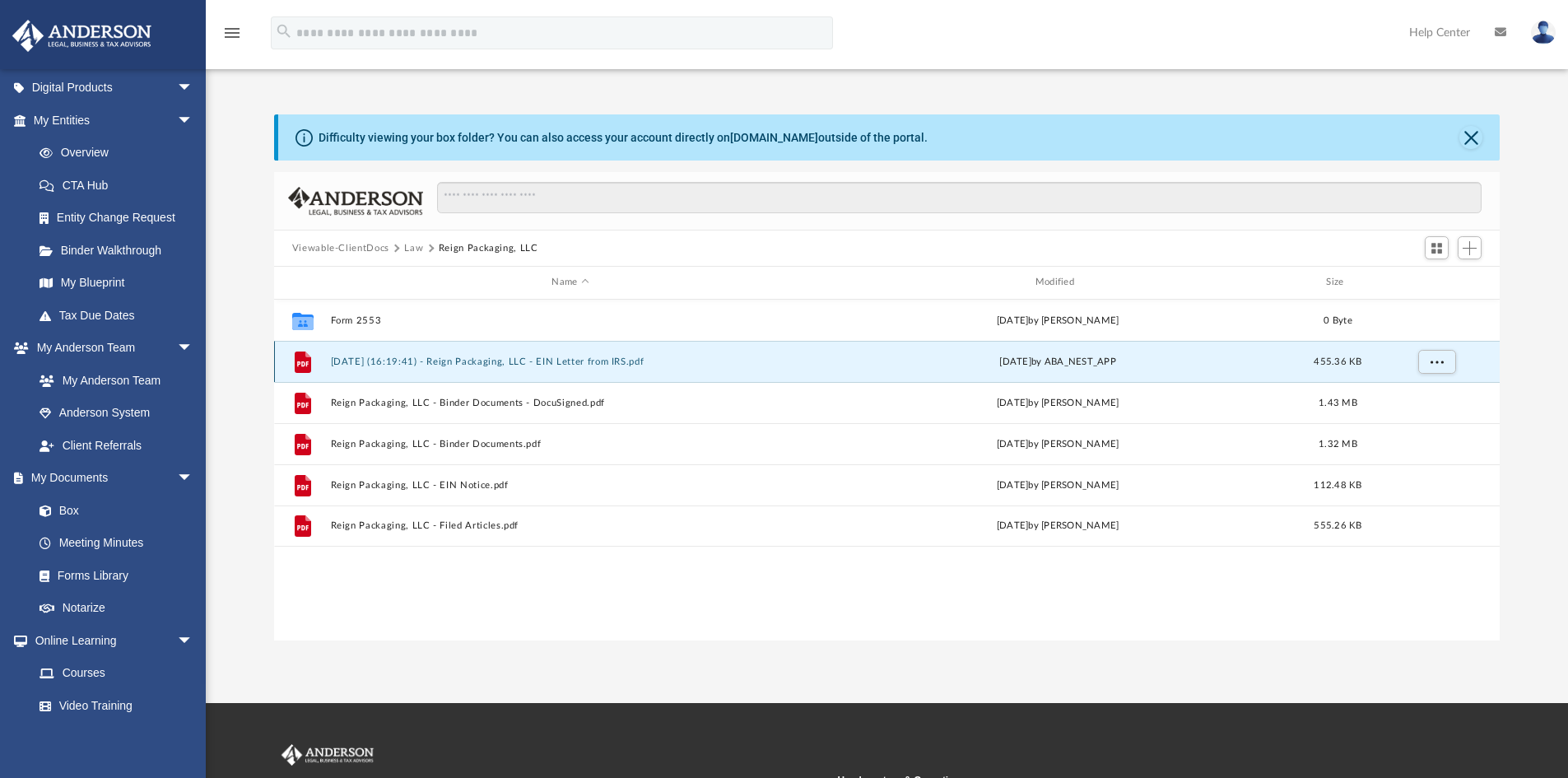
click at [522, 357] on button "2025.07.30 (16:19:41) - Reign Packaging, LLC - EIN Letter from IRS.pdf" at bounding box center [570, 362] width 480 height 11
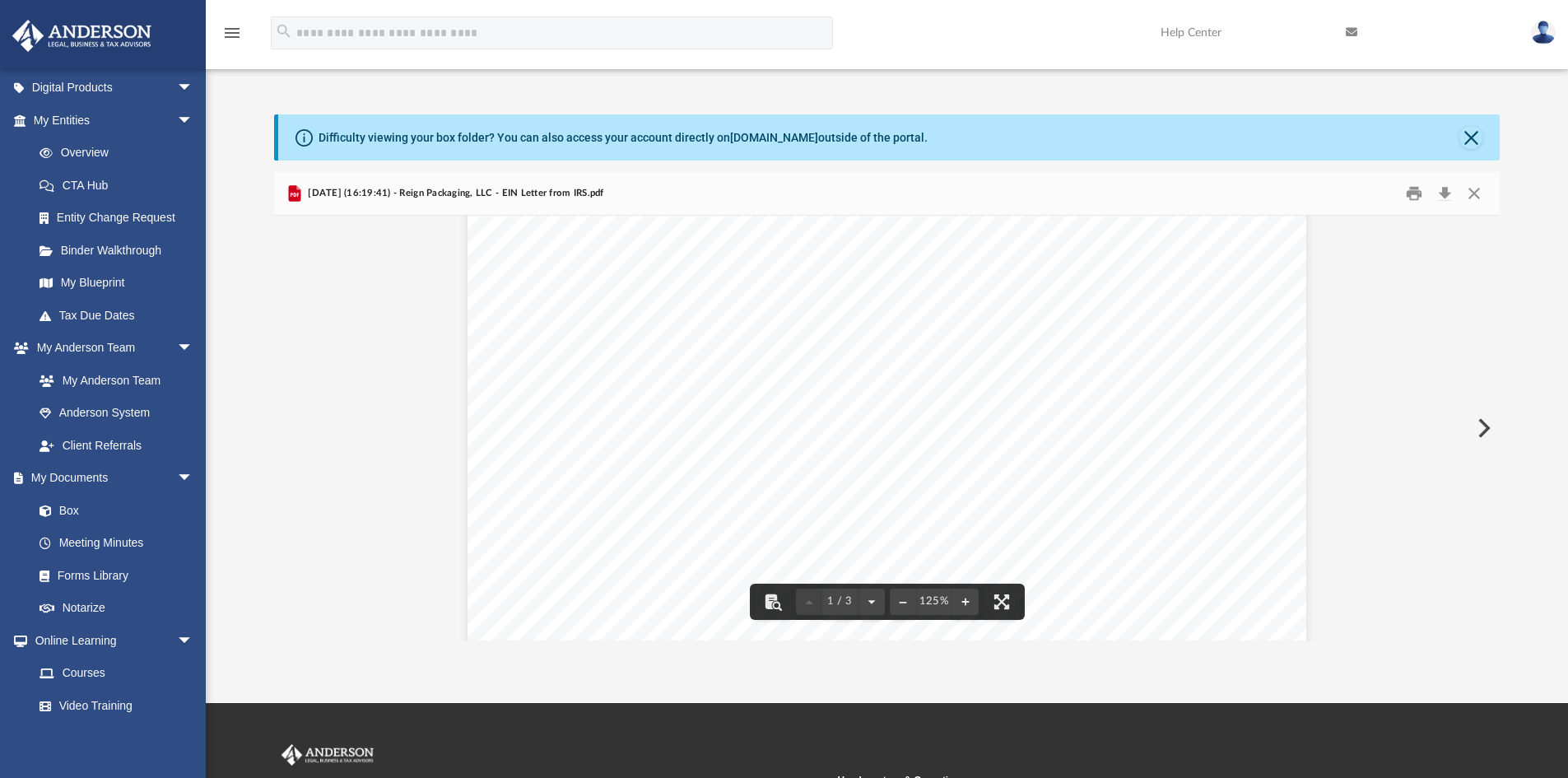
scroll to position [83, 0]
click at [1446, 187] on button "Download" at bounding box center [1444, 194] width 30 height 25
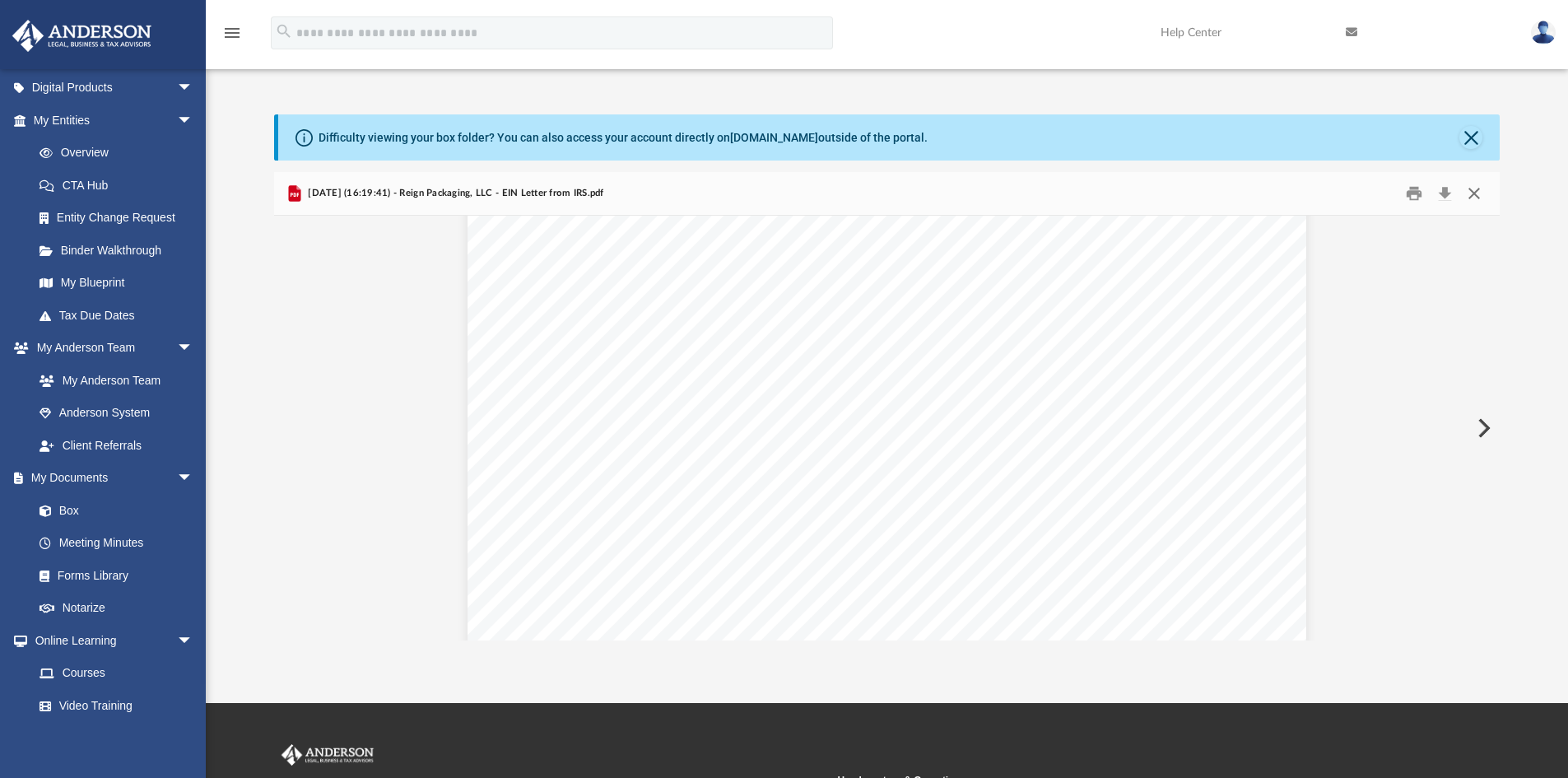
click at [1473, 191] on button "Close" at bounding box center [1474, 194] width 30 height 25
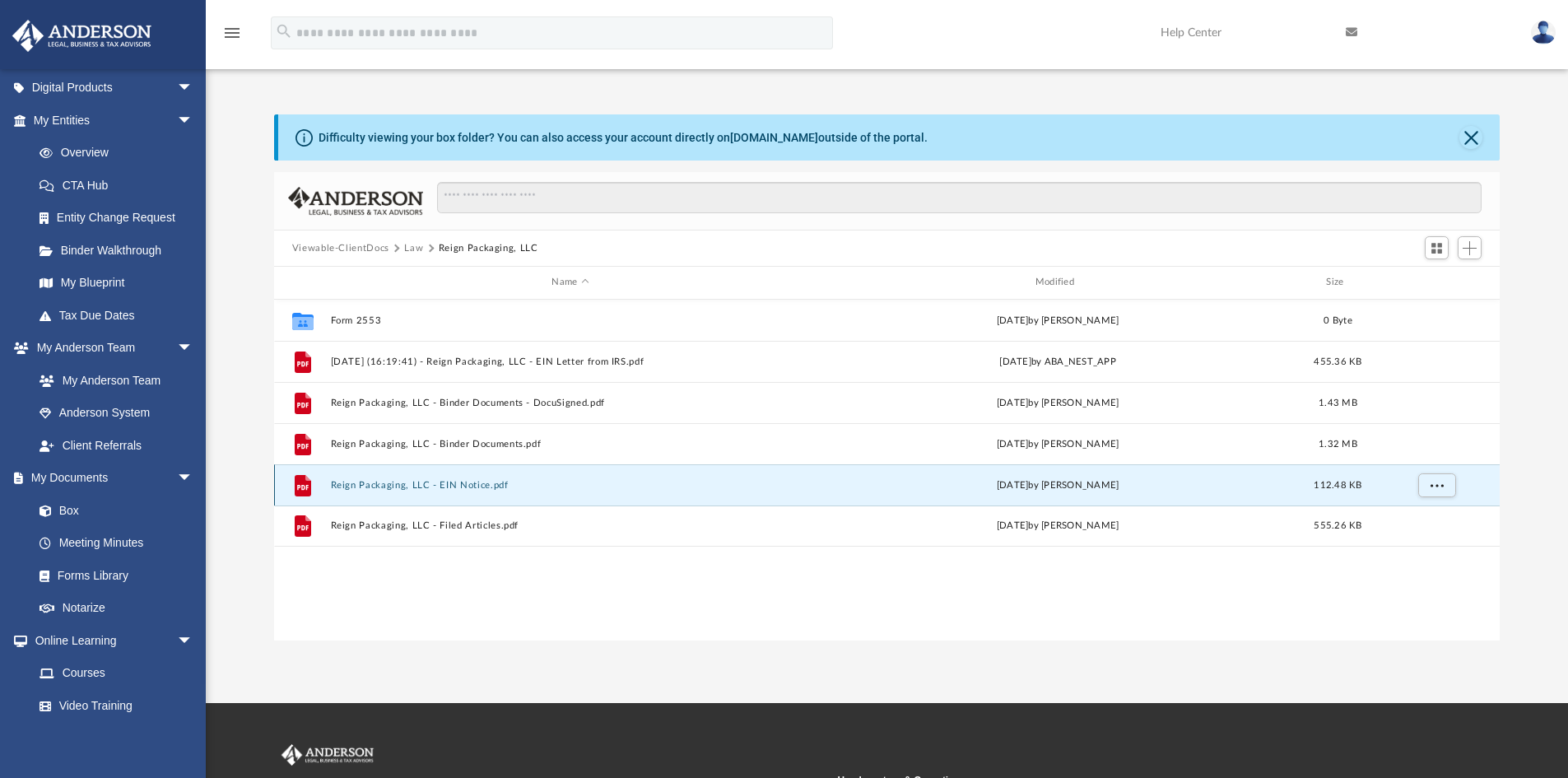
click at [465, 482] on button "Reign Packaging, LLC - EIN Notice.pdf" at bounding box center [570, 485] width 480 height 11
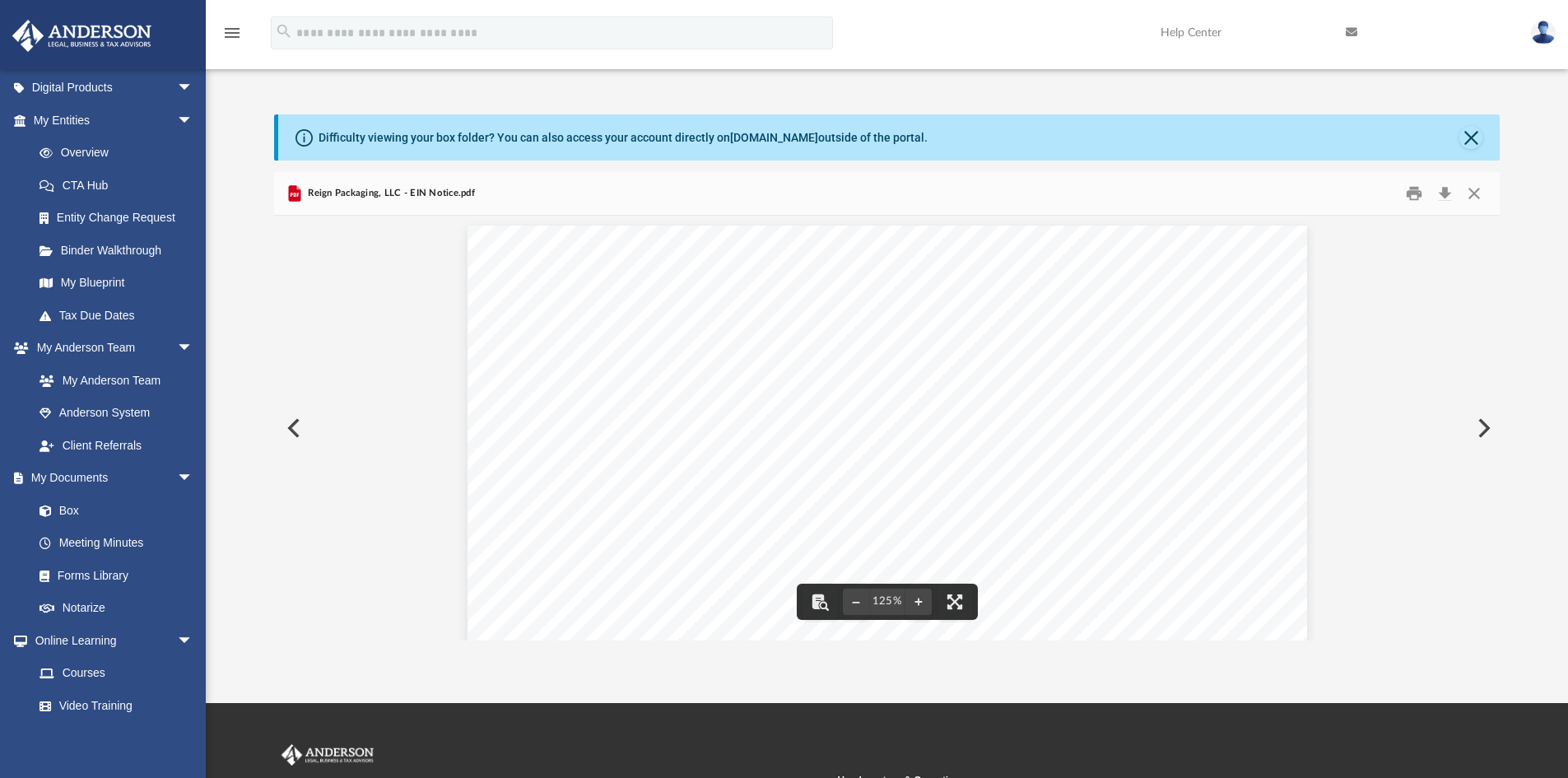
scroll to position [0, 0]
click at [1471, 191] on button "Close" at bounding box center [1474, 194] width 30 height 25
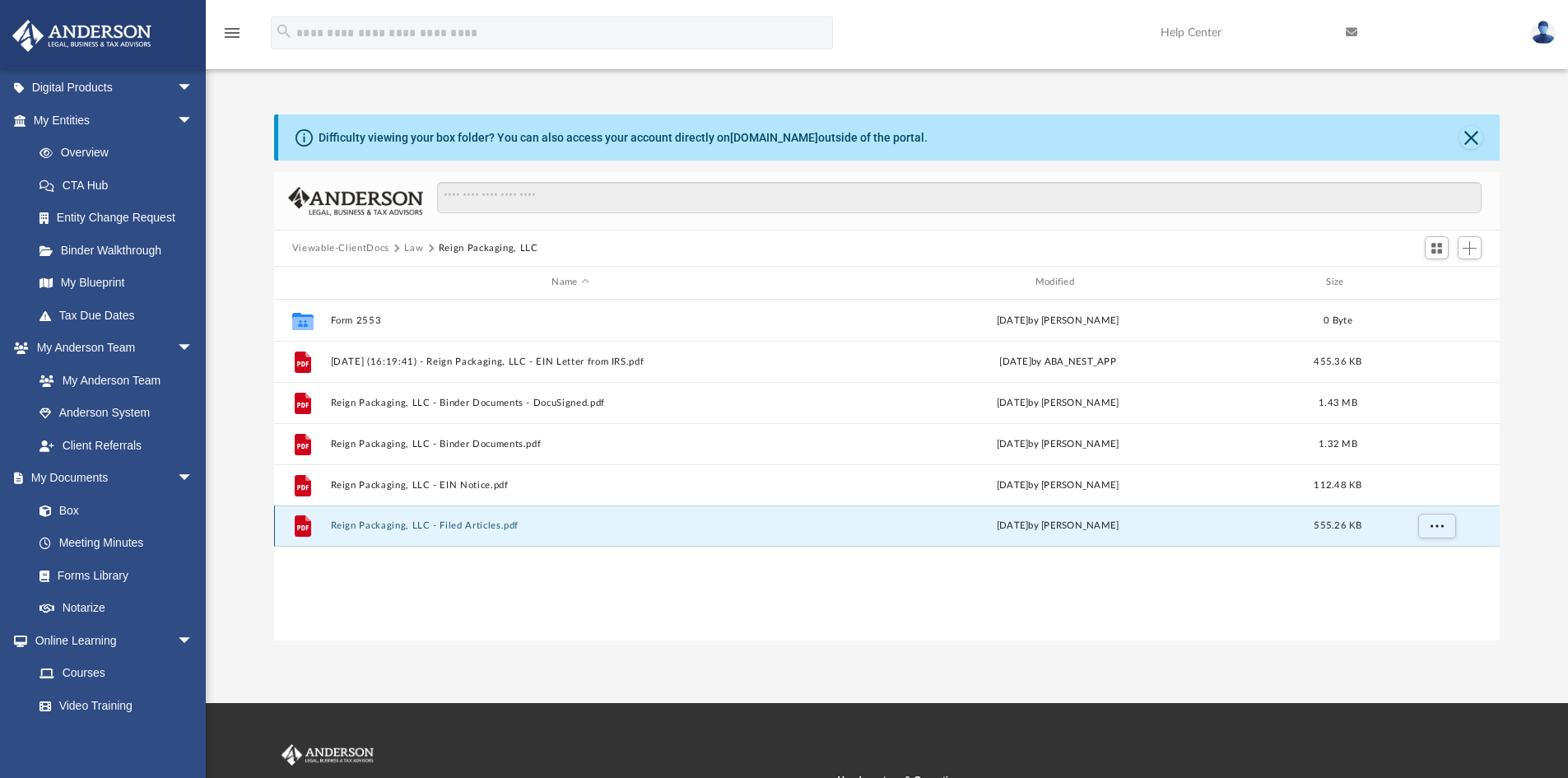
click at [464, 525] on button "Reign Packaging, LLC - Filed Articles.pdf" at bounding box center [570, 525] width 480 height 11
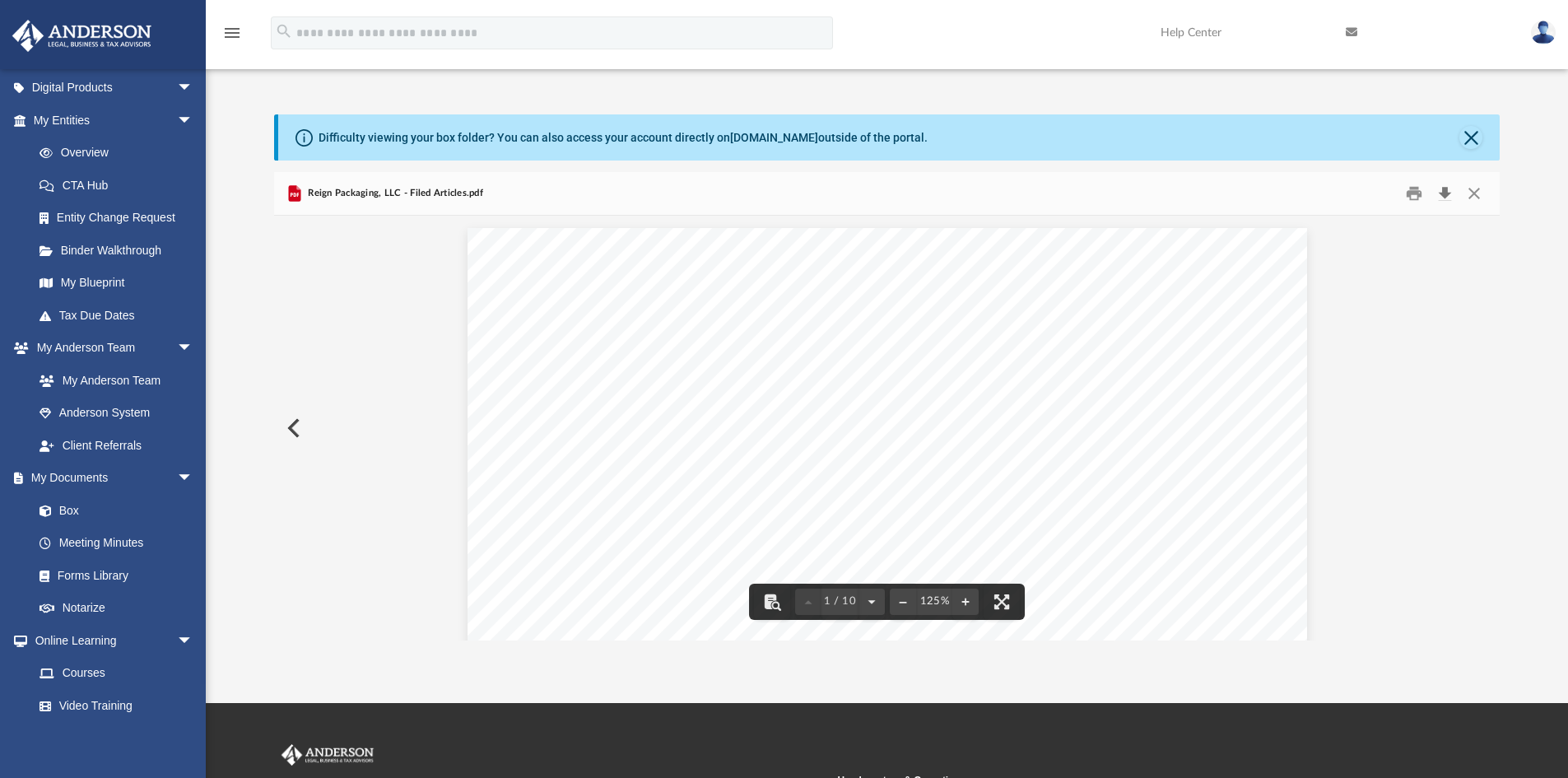
click at [1444, 192] on button "Download" at bounding box center [1444, 194] width 30 height 25
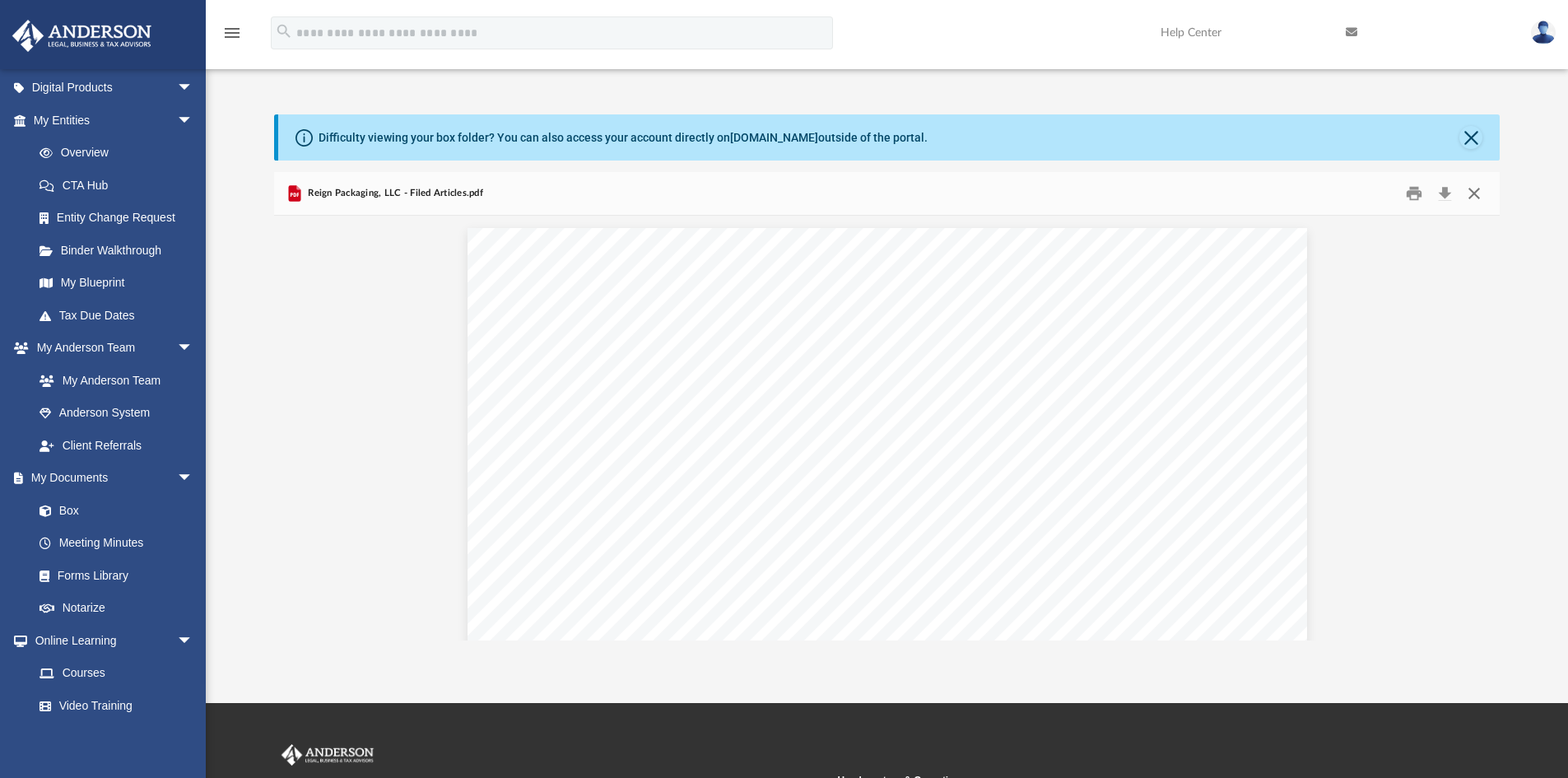
click at [1481, 194] on button "Close" at bounding box center [1474, 194] width 30 height 25
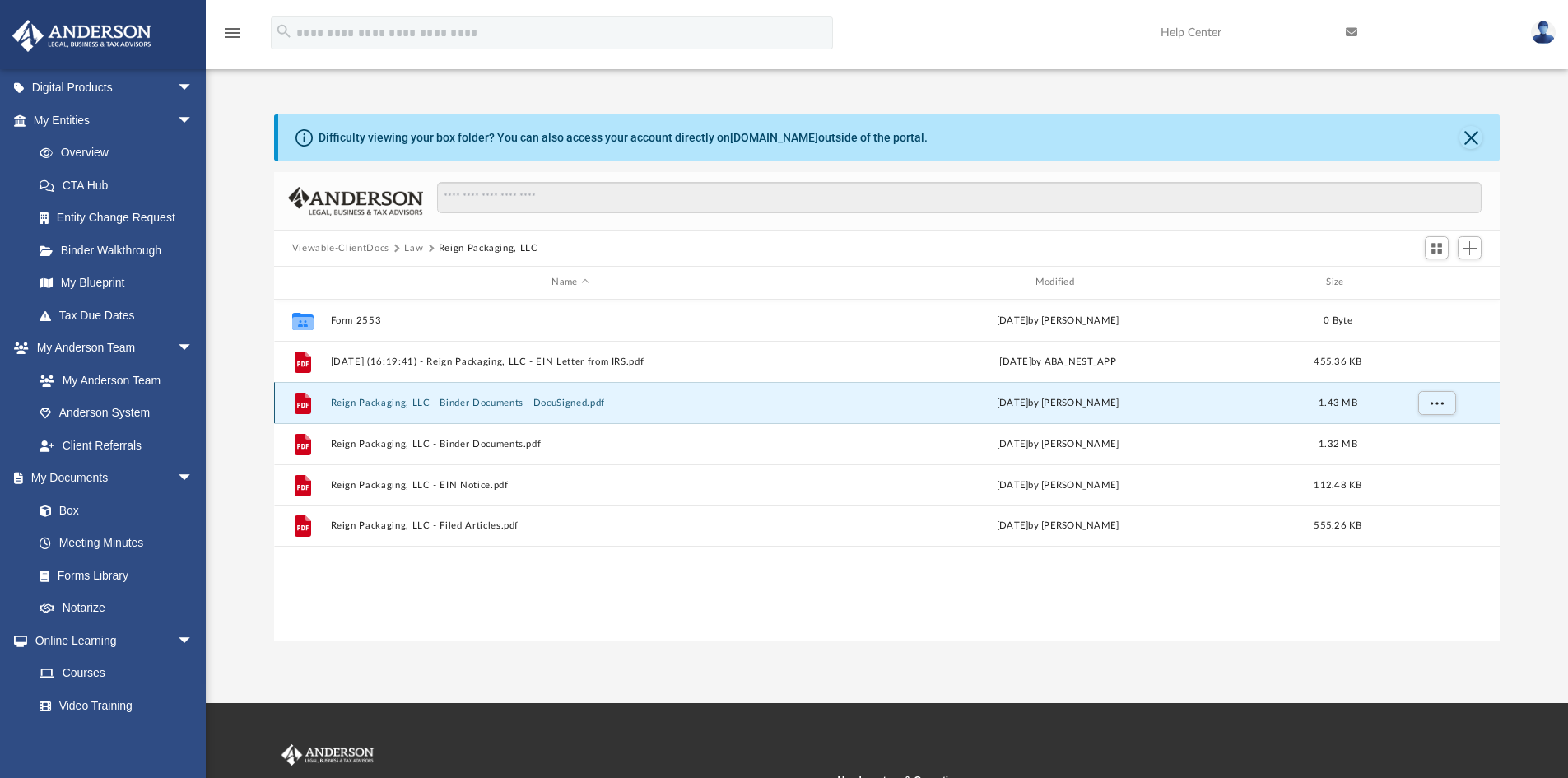
click at [472, 399] on button "Reign Packaging, LLC - Binder Documents - DocuSigned.pdf" at bounding box center [570, 403] width 480 height 11
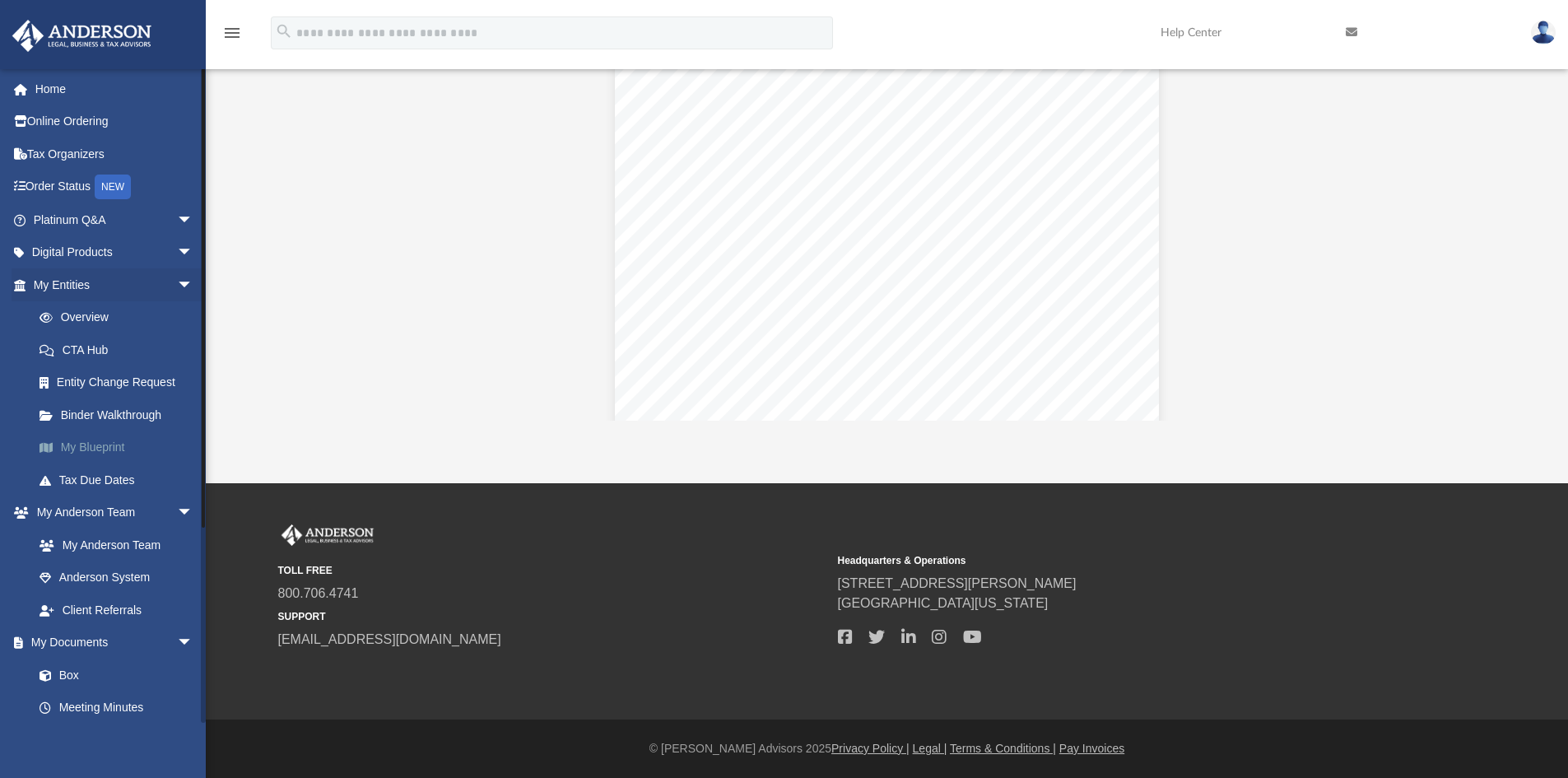
click at [110, 445] on link "My Blueprint" at bounding box center [120, 447] width 195 height 33
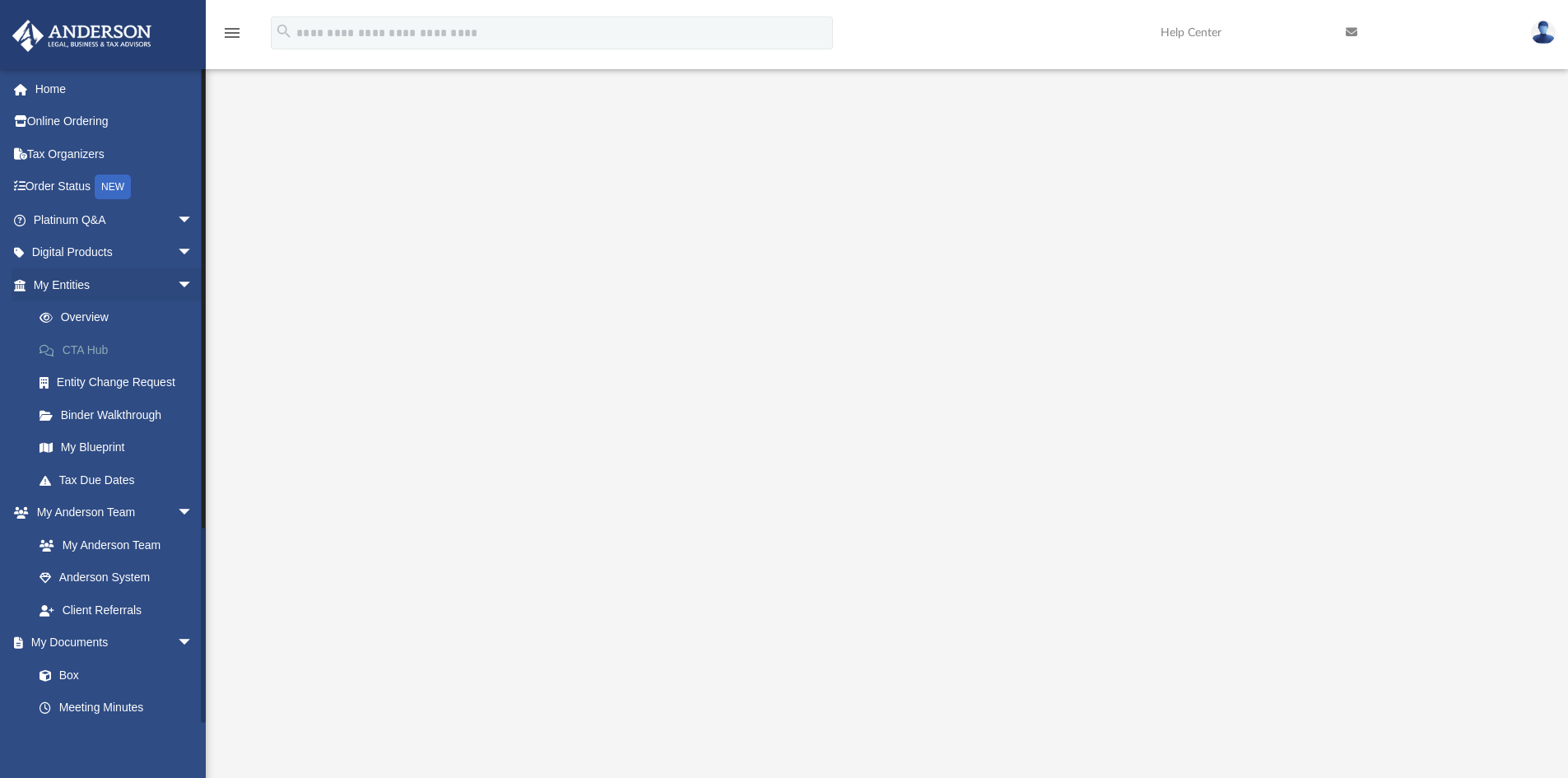
scroll to position [83, 0]
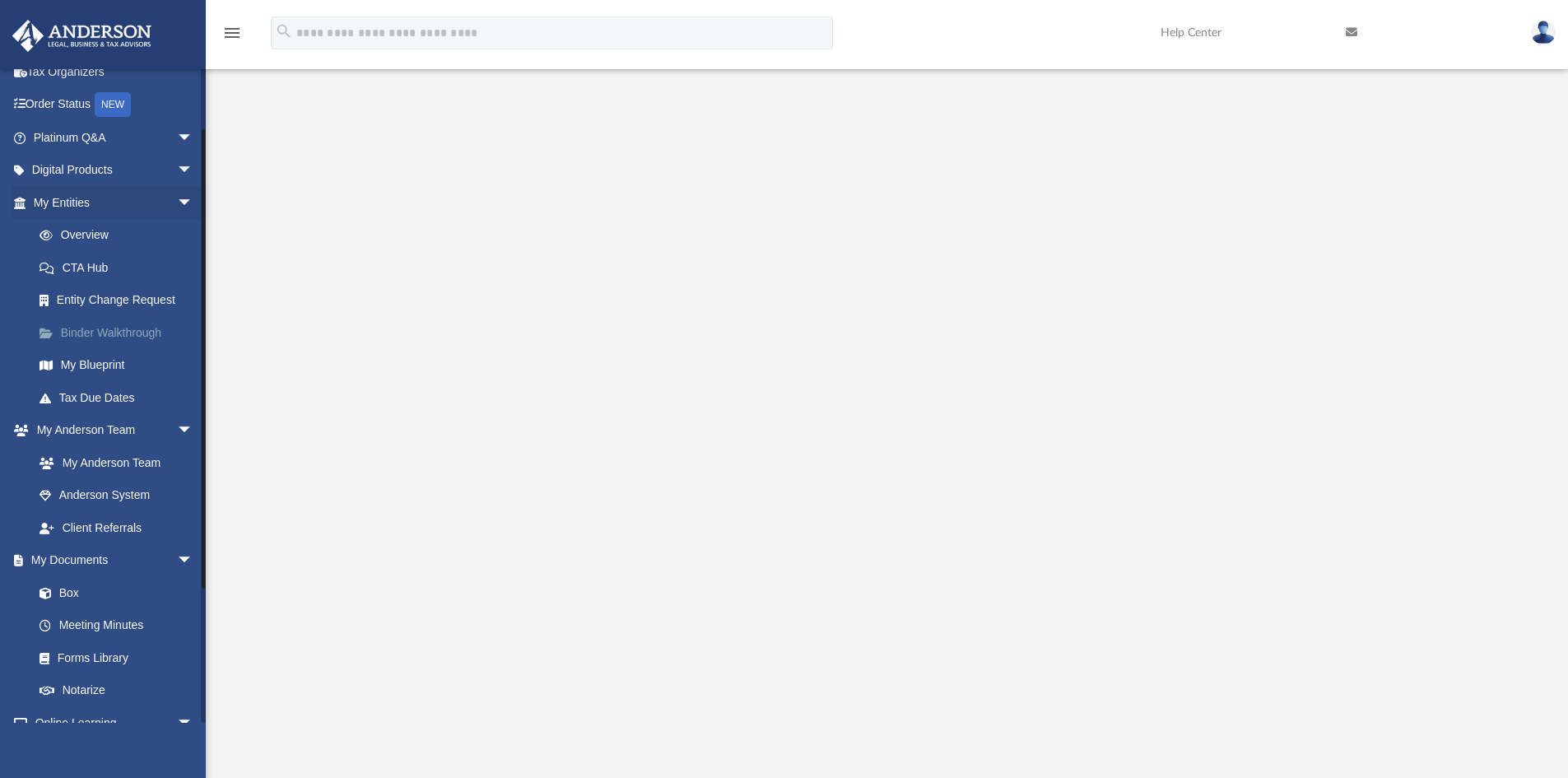
click at [104, 334] on link "Binder Walkthrough" at bounding box center [120, 332] width 195 height 33
click at [101, 364] on link "My Blueprint" at bounding box center [120, 365] width 195 height 33
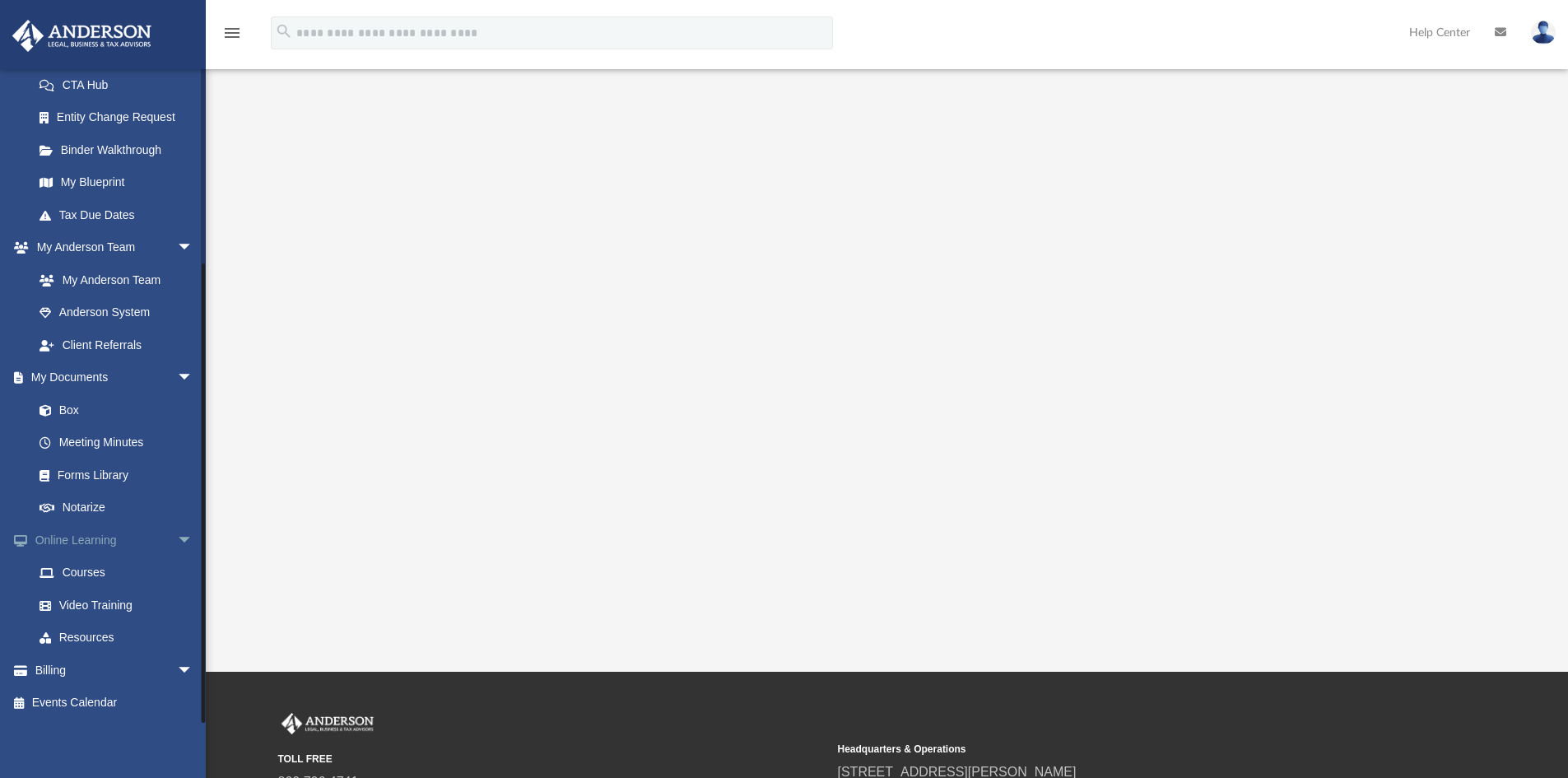
scroll to position [164, 0]
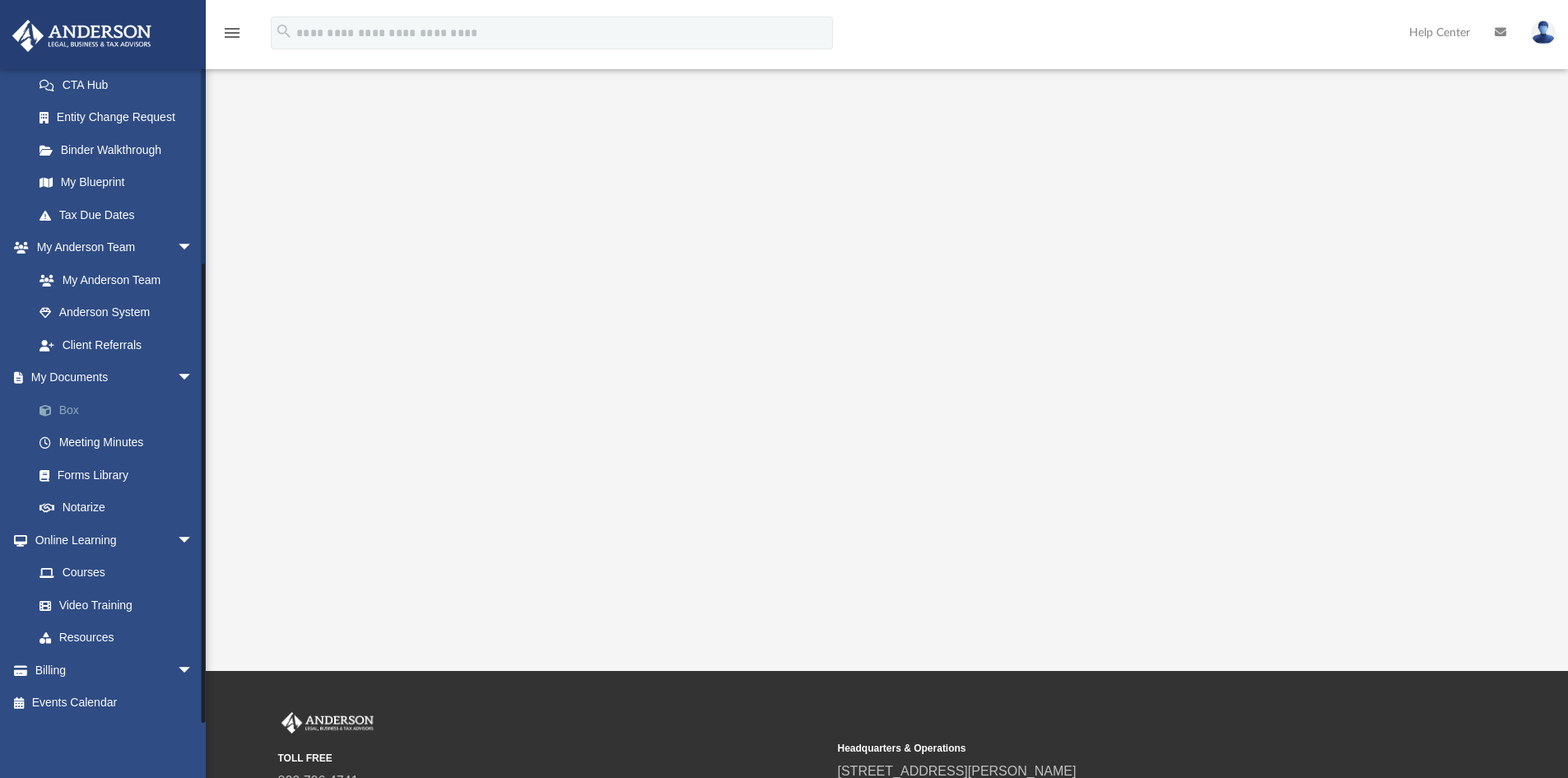
click at [78, 404] on link "Box" at bounding box center [120, 410] width 195 height 33
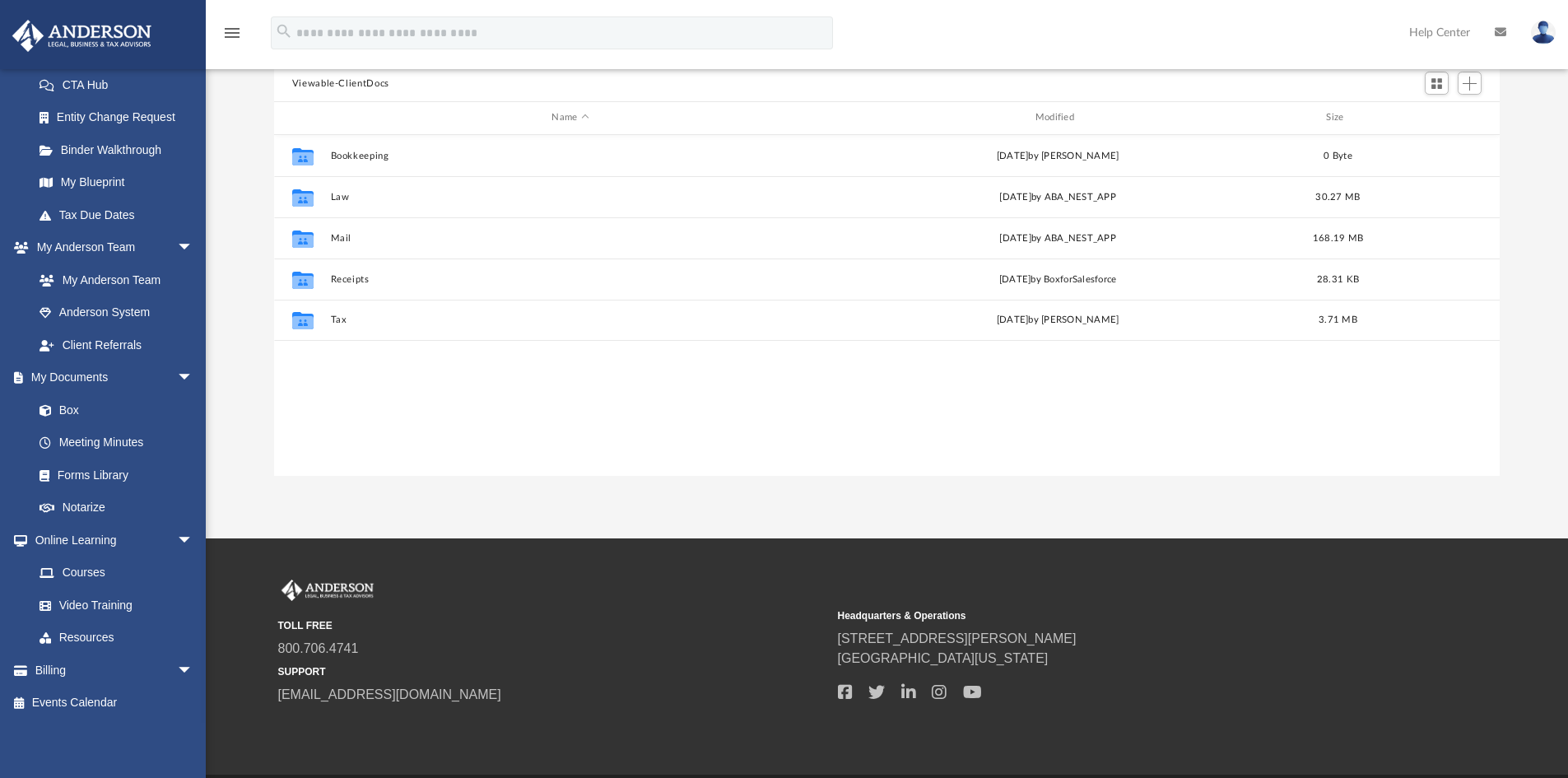
scroll to position [362, 1213]
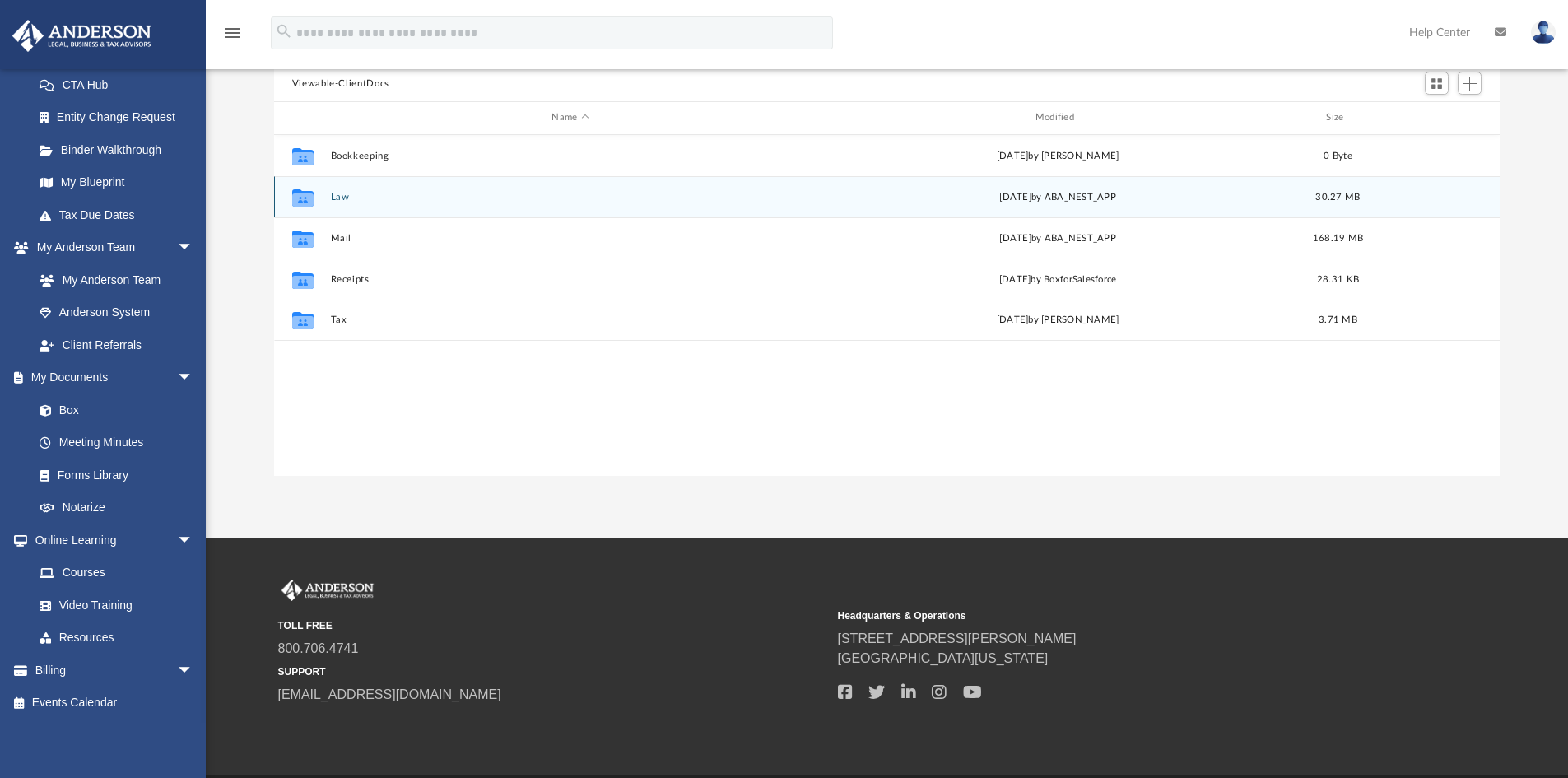
click at [343, 191] on button "Law" at bounding box center [570, 197] width 480 height 11
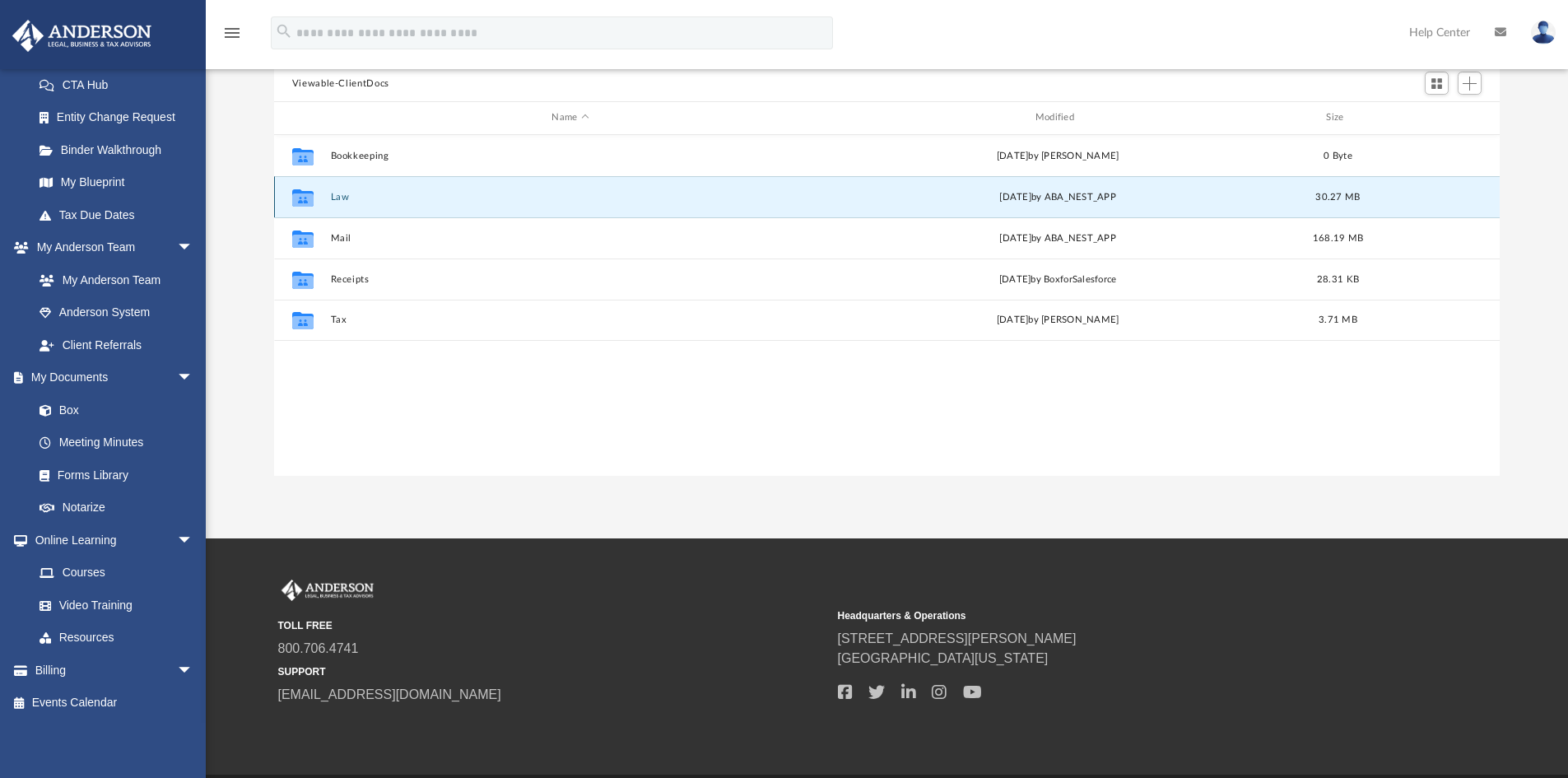
click at [341, 191] on button "Law" at bounding box center [570, 197] width 480 height 11
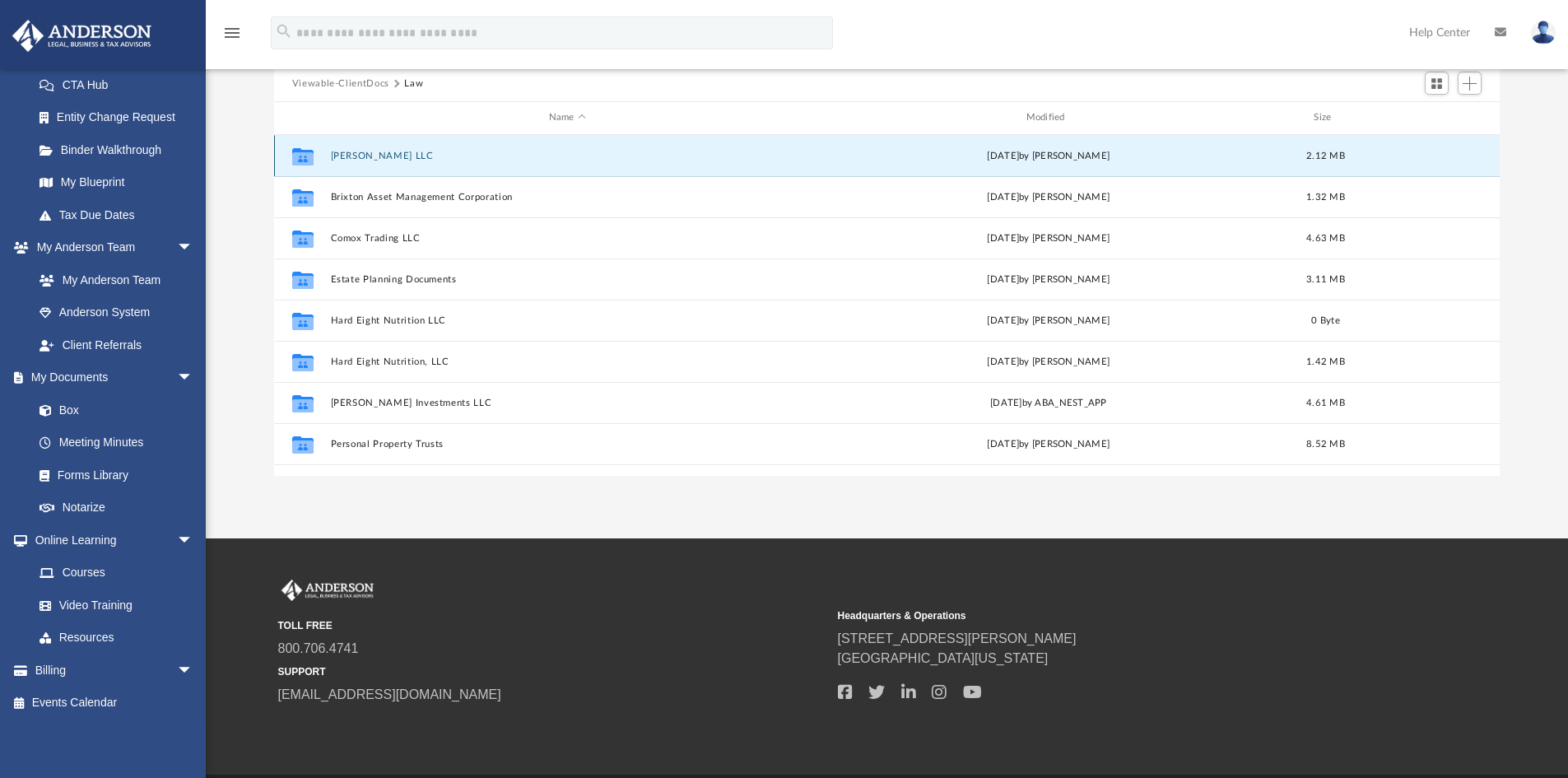
click at [378, 156] on button "[PERSON_NAME] LLC" at bounding box center [567, 156] width 474 height 11
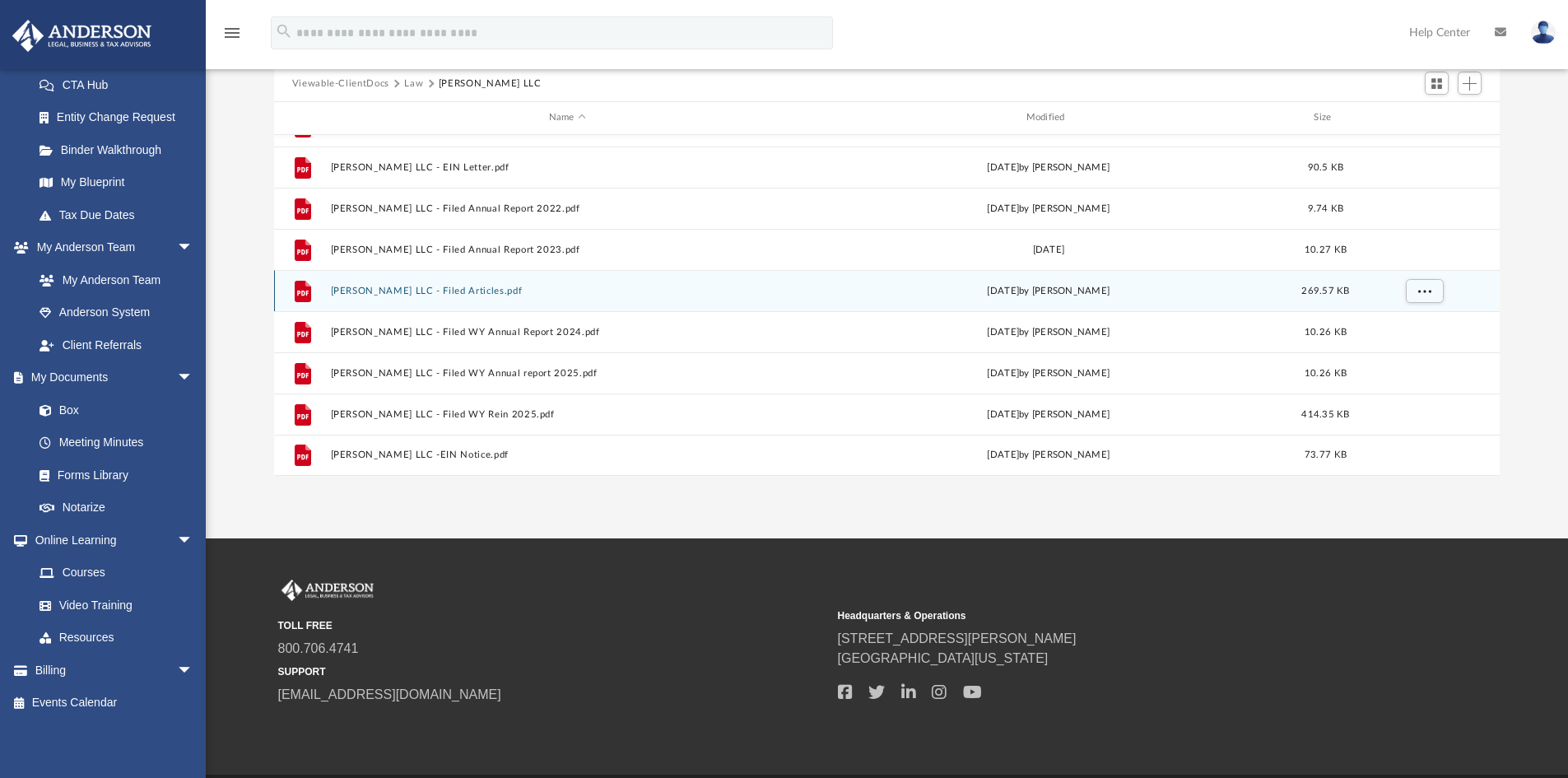
scroll to position [0, 0]
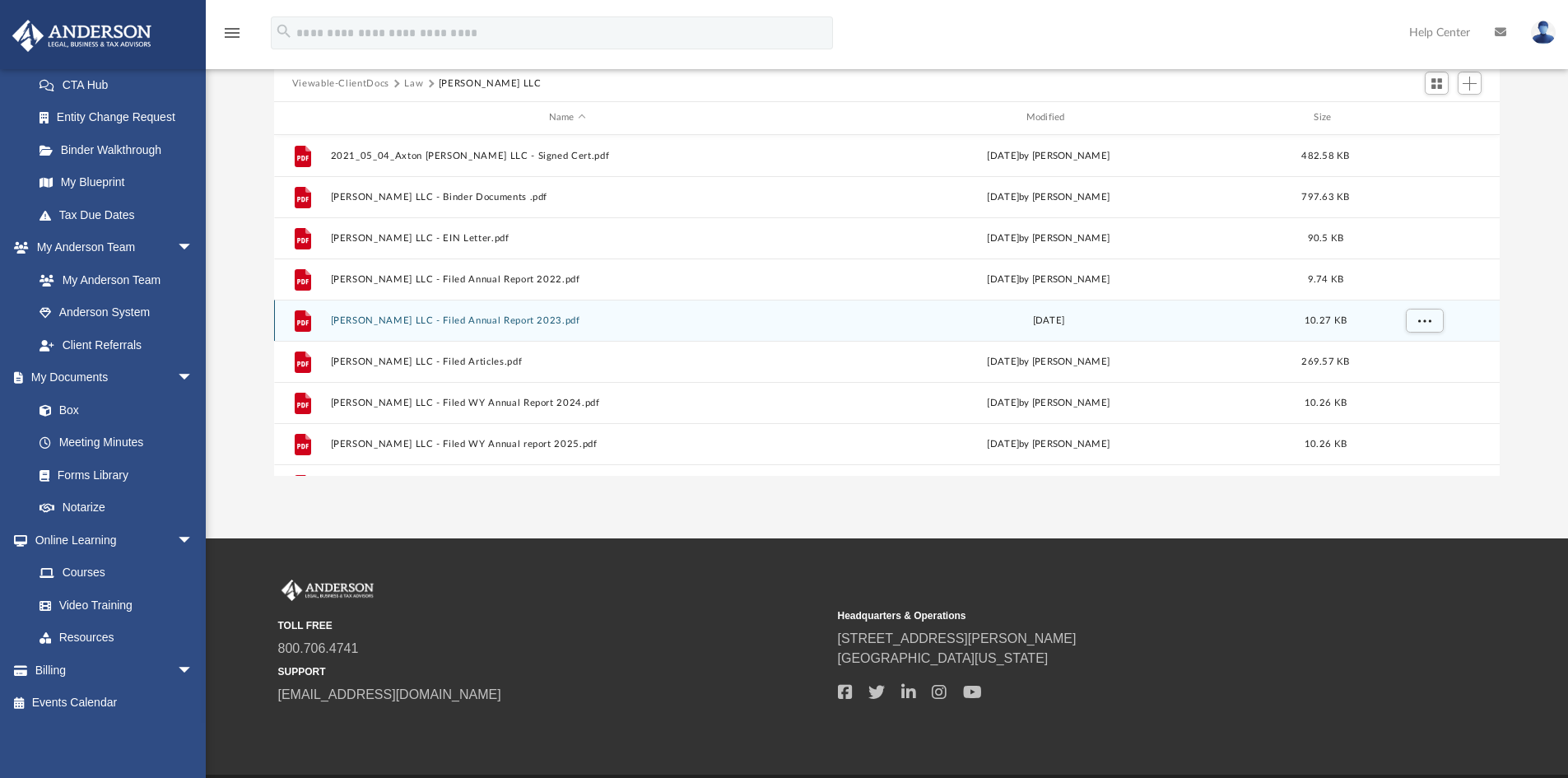
click at [512, 320] on button "[PERSON_NAME] LLC - Filed Annual Report 2023.pdf" at bounding box center [567, 321] width 474 height 11
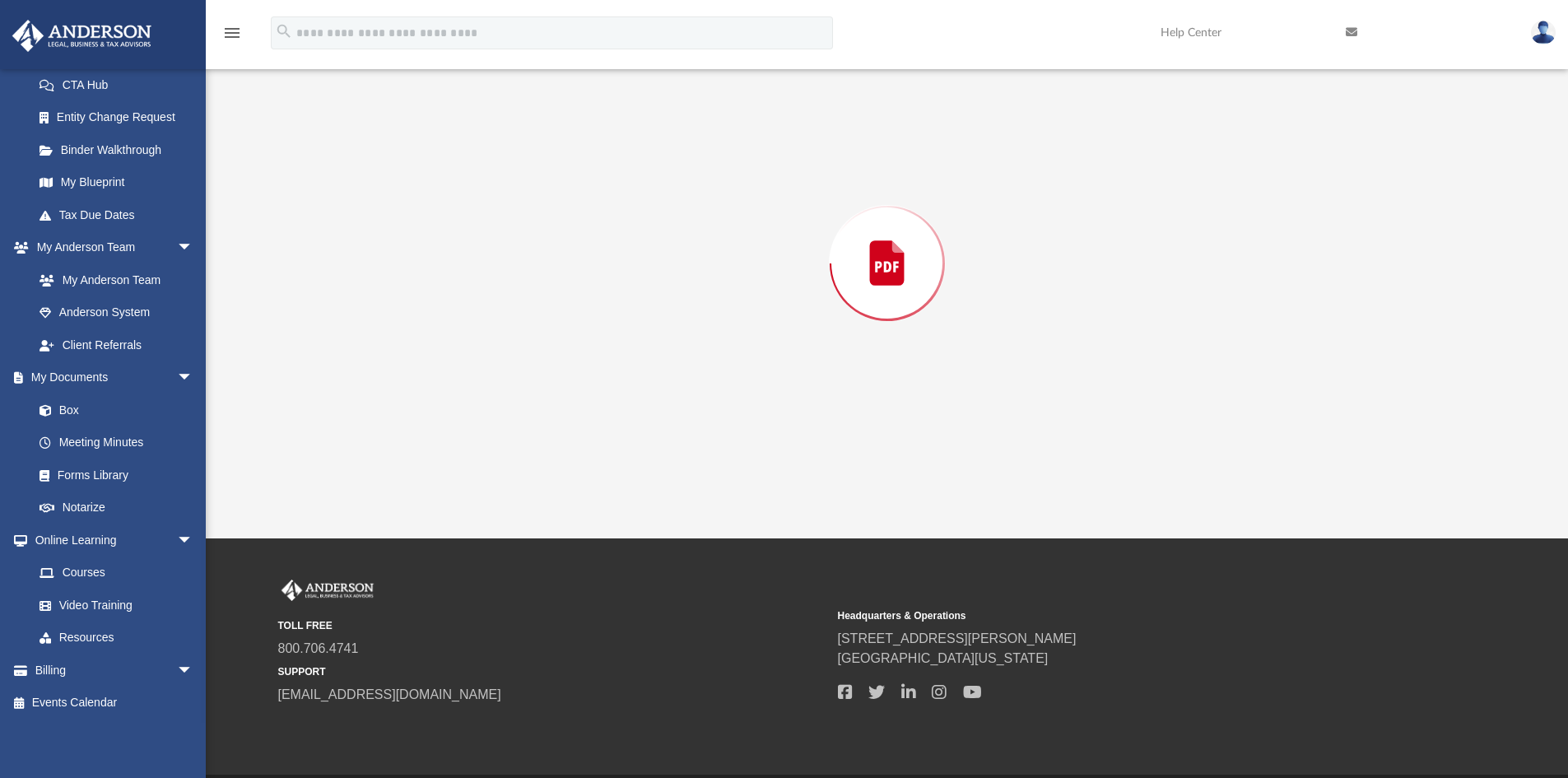
click at [512, 320] on div "Preview" at bounding box center [887, 263] width 1226 height 424
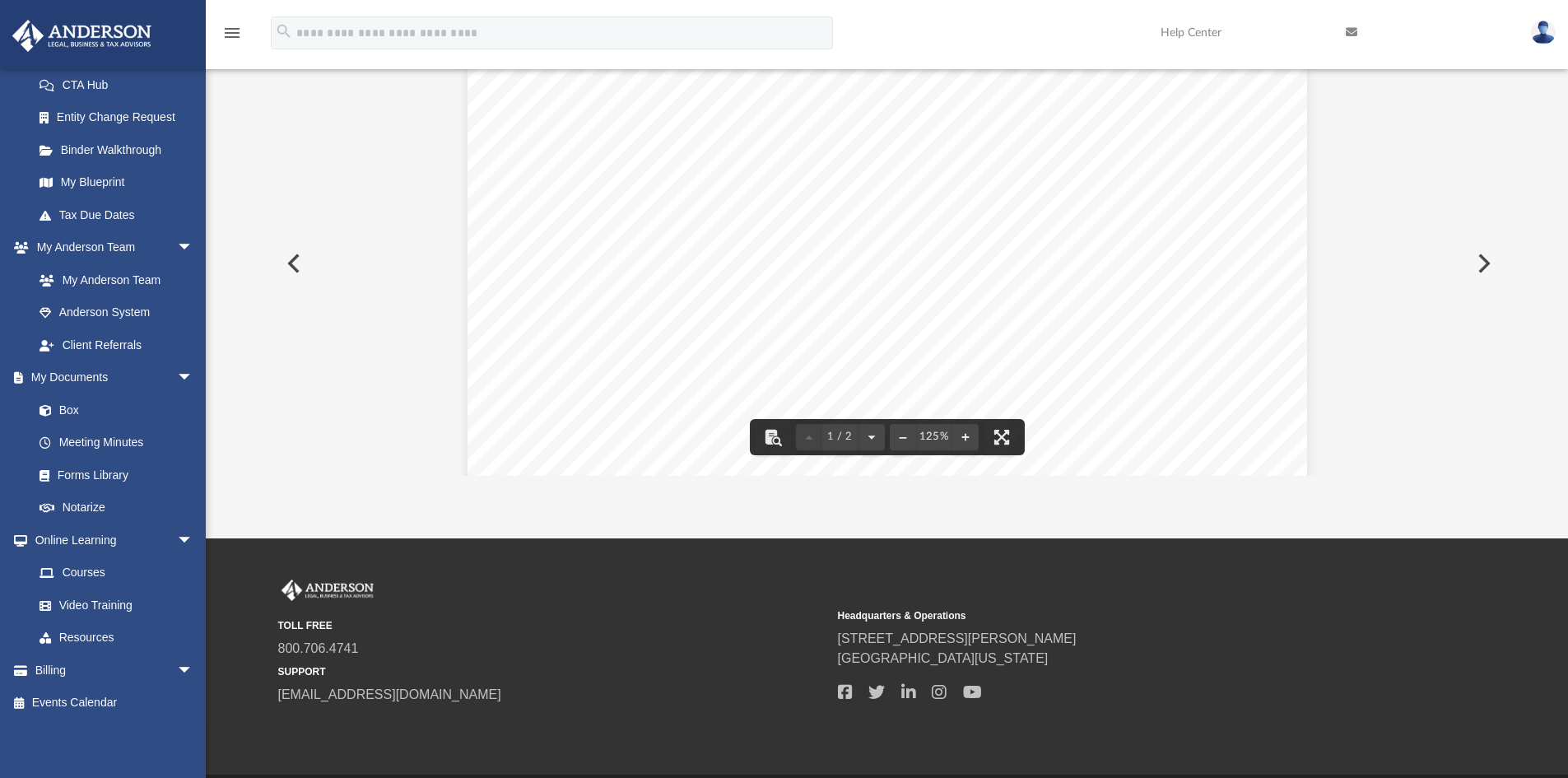
scroll to position [83, 0]
drag, startPoint x: 671, startPoint y: 363, endPoint x: 586, endPoint y: 349, distance: 86.1
click at [586, 349] on div "2023 Limited Liability Company Annual Report • Please review the current Regist…" at bounding box center [887, 524] width 840 height 1086
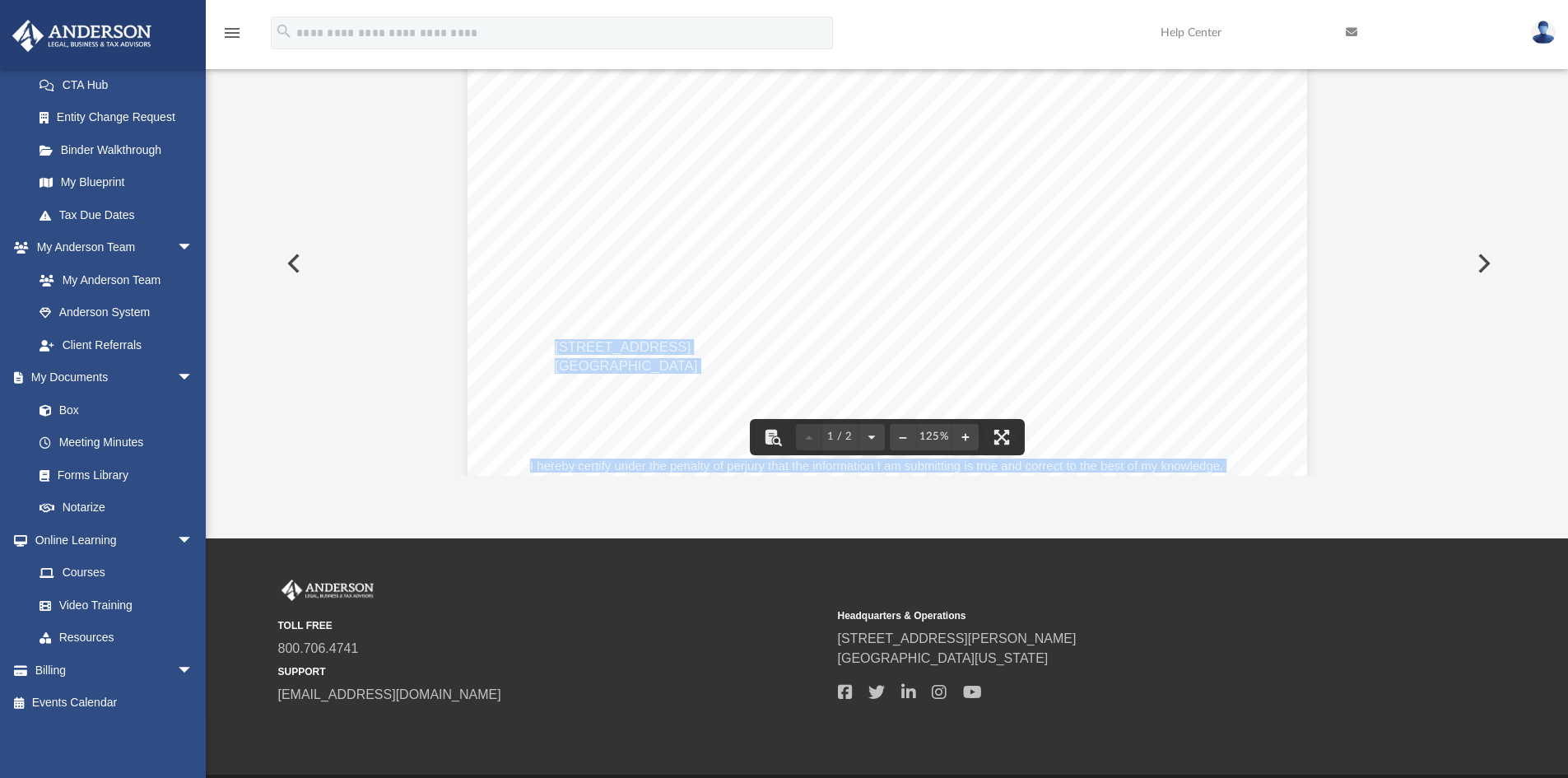
drag, startPoint x: 550, startPoint y: 345, endPoint x: 683, endPoint y: 360, distance: 133.8
click at [683, 360] on div "2023 Limited Liability Company Annual Report • Please review the current Regist…" at bounding box center [887, 524] width 840 height 1086
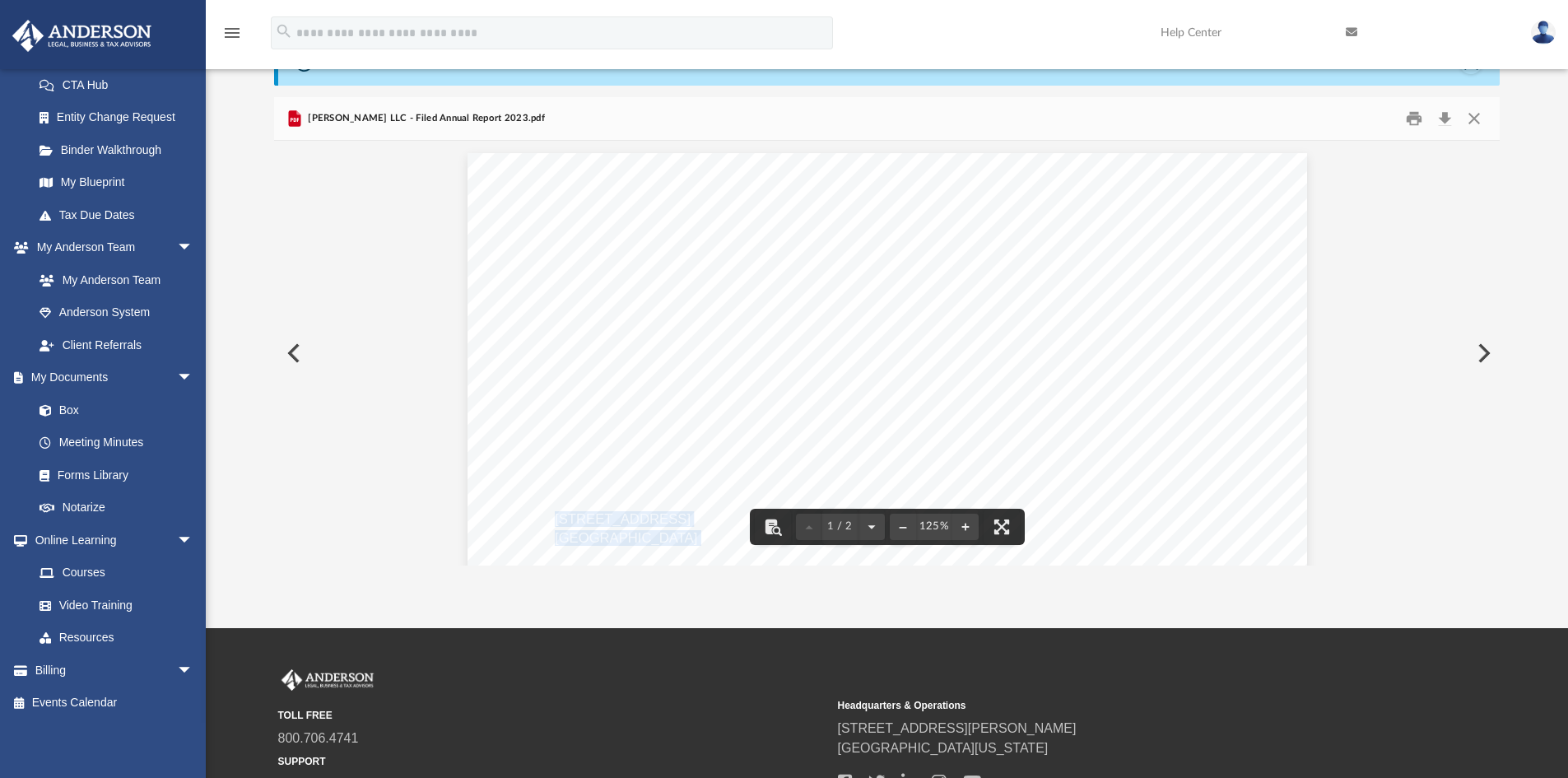
scroll to position [0, 0]
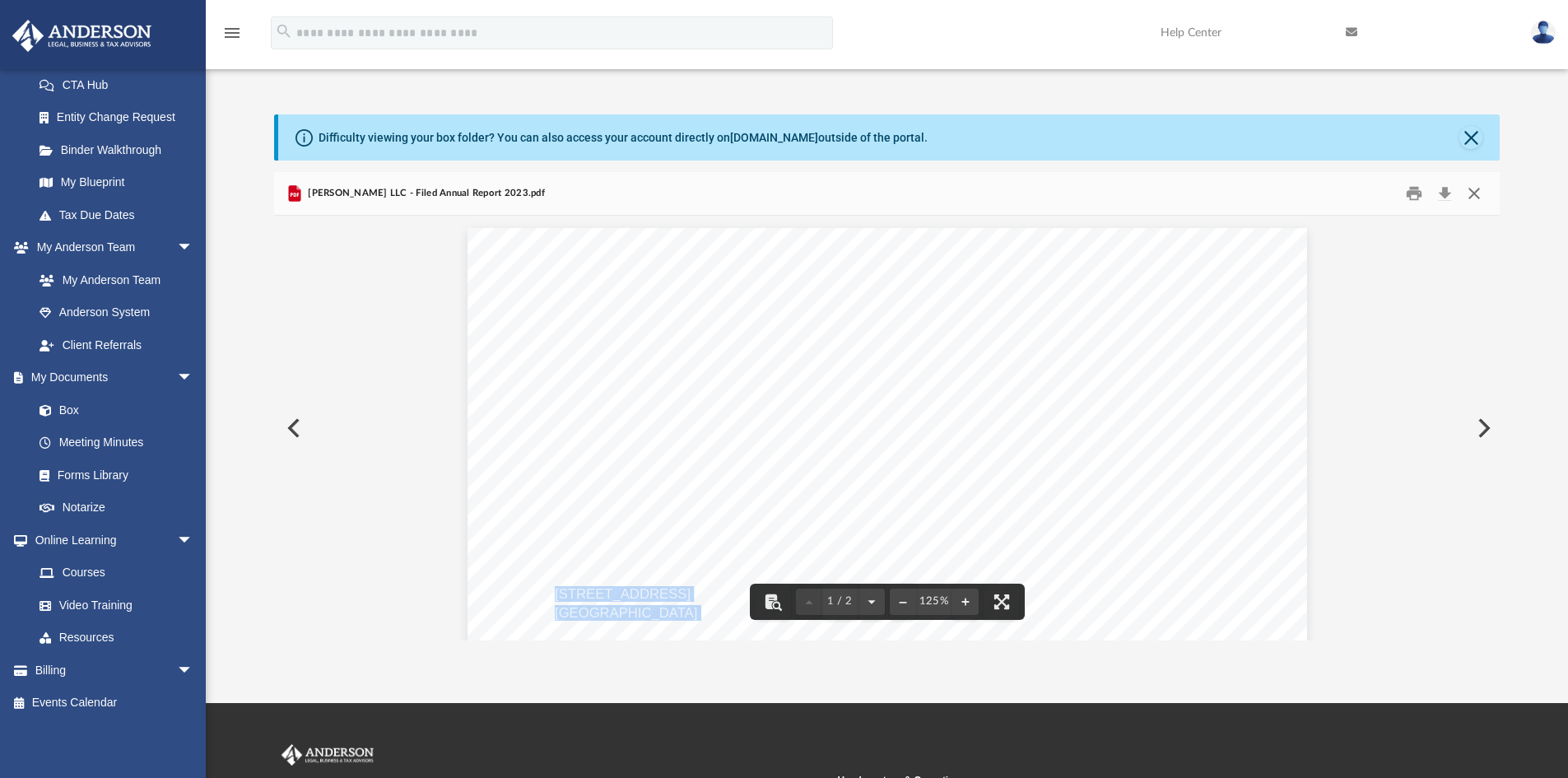
click at [1476, 188] on button "Close" at bounding box center [1474, 194] width 30 height 25
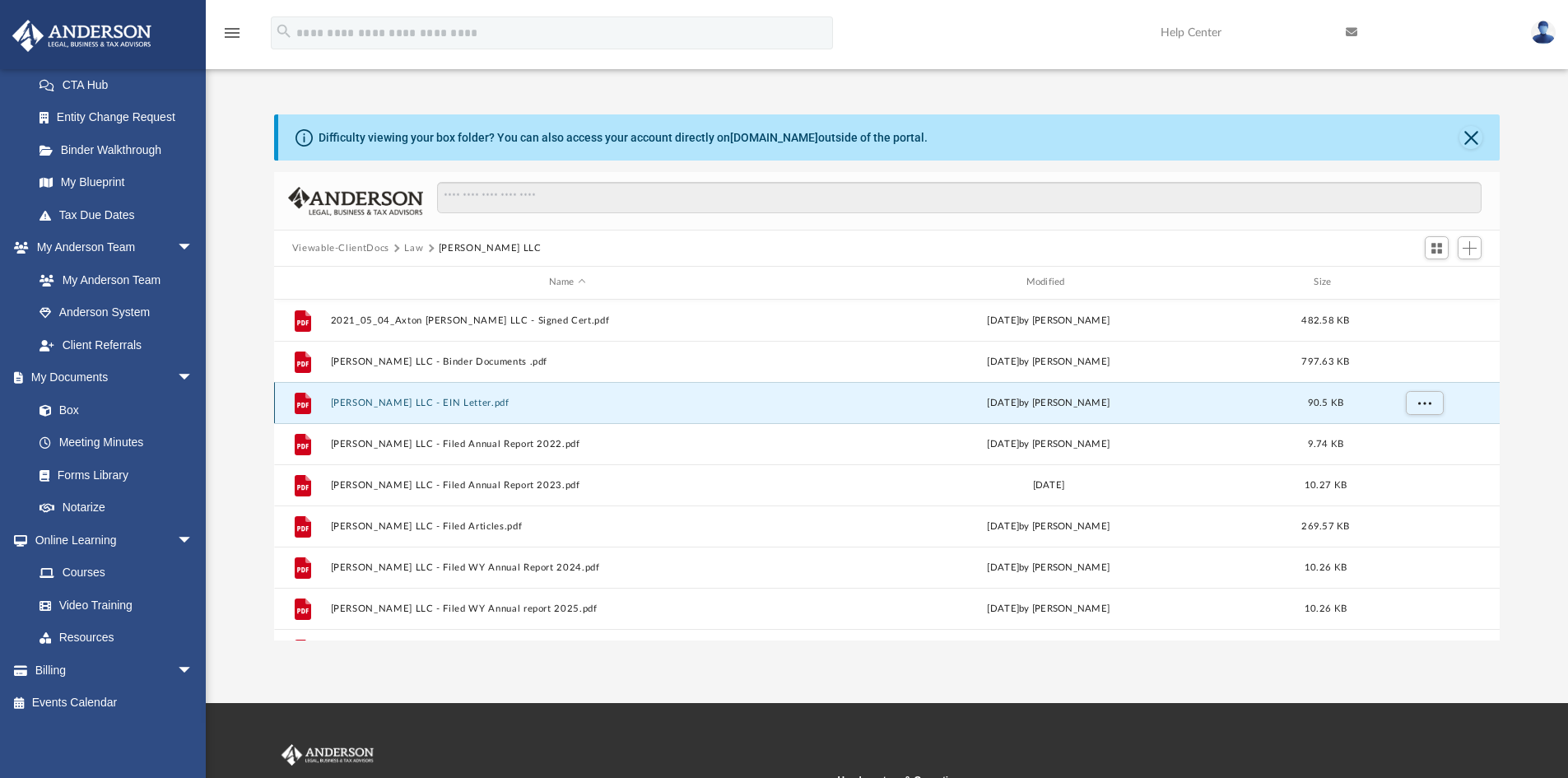
click at [483, 397] on button "[PERSON_NAME] LLC - EIN Letter.pdf" at bounding box center [567, 403] width 474 height 11
